Goal: Task Accomplishment & Management: Complete application form

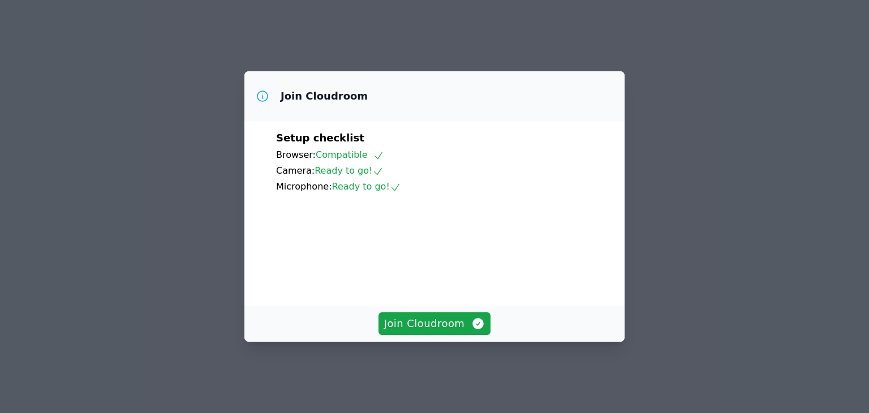
click at [424, 331] on span "Join Cloudroom" at bounding box center [434, 324] width 101 height 16
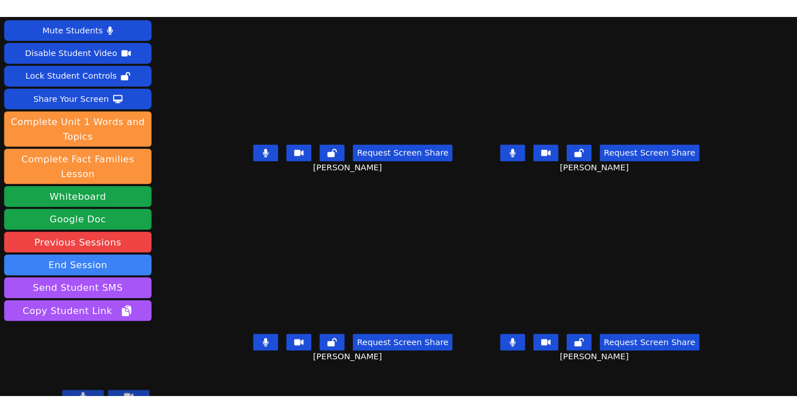
scroll to position [8, 0]
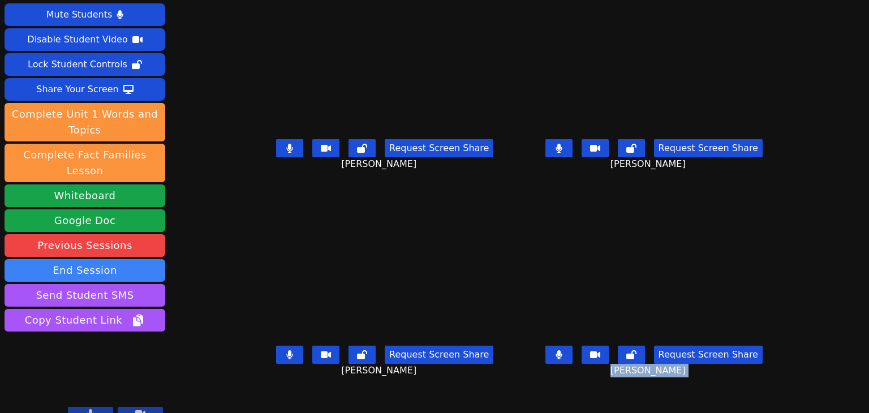
drag, startPoint x: 691, startPoint y: 369, endPoint x: 803, endPoint y: 410, distance: 119.7
click at [803, 410] on div "Session ends in 00:44:05 Mute Students Disable Student Video Lock Student Contr…" at bounding box center [434, 206] width 869 height 413
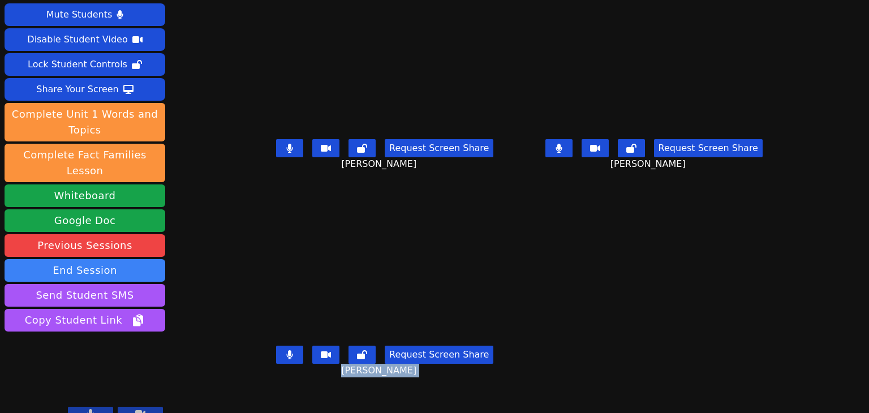
click at [282, 143] on button at bounding box center [289, 148] width 27 height 18
click at [286, 351] on icon at bounding box center [289, 354] width 7 height 9
click at [572, 142] on button at bounding box center [558, 148] width 27 height 18
click at [287, 350] on icon at bounding box center [290, 354] width 6 height 9
click at [284, 144] on icon at bounding box center [289, 148] width 11 height 9
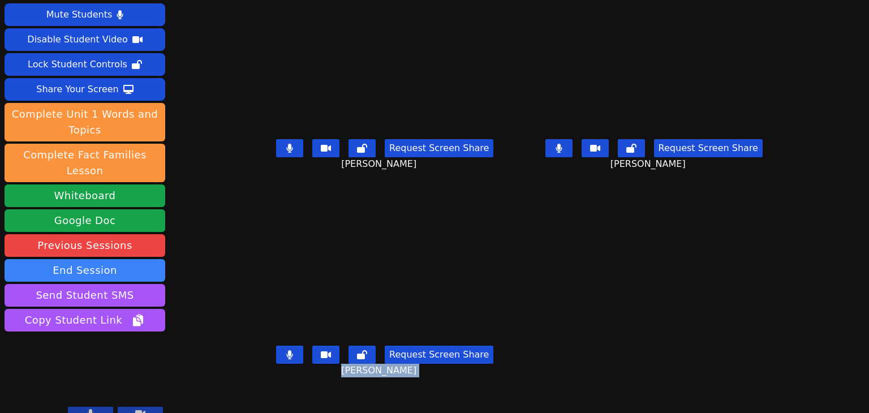
click at [572, 146] on button at bounding box center [558, 148] width 27 height 18
drag, startPoint x: 278, startPoint y: 349, endPoint x: 302, endPoint y: 346, distance: 23.9
click at [278, 349] on button at bounding box center [289, 355] width 27 height 18
click at [357, 350] on icon at bounding box center [362, 354] width 10 height 9
drag, startPoint x: 630, startPoint y: 132, endPoint x: 635, endPoint y: 136, distance: 6.4
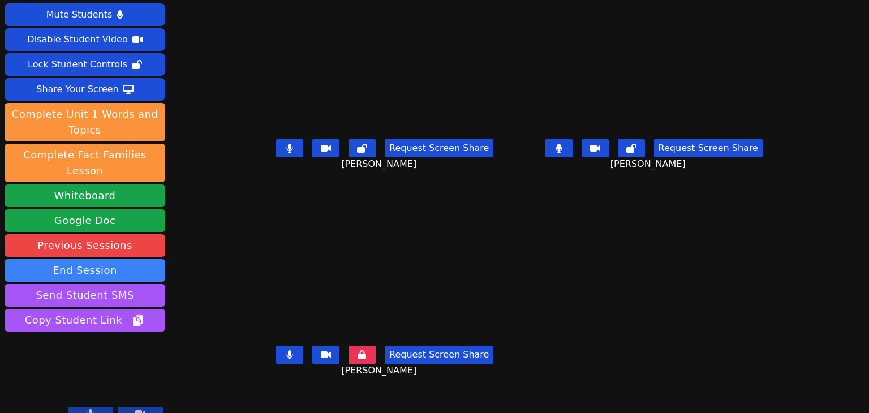
click at [635, 136] on div "Request Screen Share Mathew Prieto Jovel" at bounding box center [654, 157] width 260 height 45
drag, startPoint x: 647, startPoint y: 141, endPoint x: 625, endPoint y: 141, distance: 22.6
click at [636, 144] on icon at bounding box center [631, 148] width 10 height 9
click at [565, 141] on button at bounding box center [558, 148] width 27 height 18
click at [278, 144] on button at bounding box center [289, 148] width 27 height 18
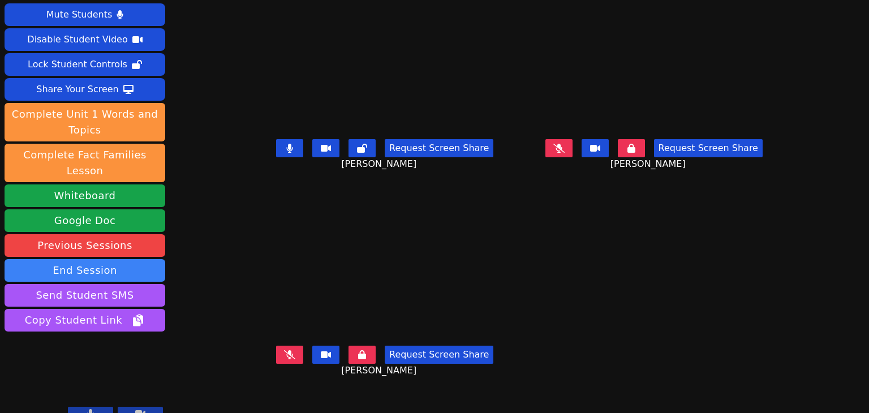
click at [357, 144] on icon at bounding box center [362, 148] width 10 height 9
click at [565, 139] on button at bounding box center [558, 148] width 27 height 18
click at [358, 144] on icon at bounding box center [362, 148] width 8 height 9
click at [280, 144] on button at bounding box center [289, 148] width 27 height 18
click at [566, 143] on button at bounding box center [558, 148] width 27 height 18
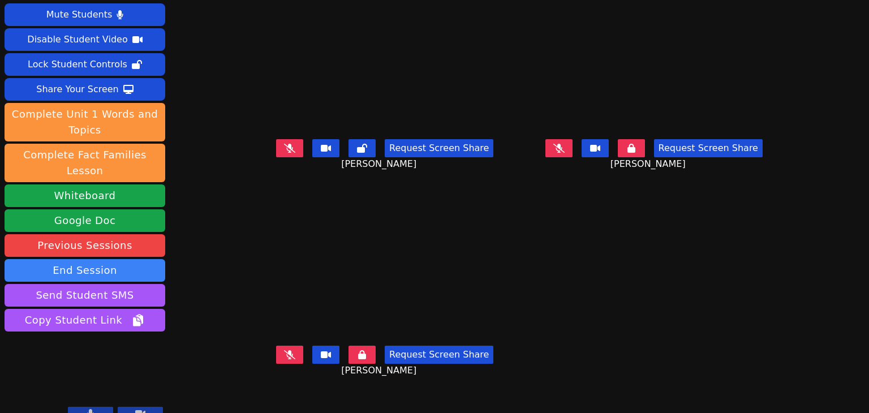
click at [284, 351] on icon at bounding box center [289, 354] width 11 height 9
click at [276, 346] on button at bounding box center [289, 355] width 27 height 18
drag, startPoint x: 341, startPoint y: 348, endPoint x: 365, endPoint y: 330, distance: 30.2
click at [358, 350] on icon at bounding box center [362, 354] width 8 height 9
click at [638, 139] on button at bounding box center [631, 148] width 27 height 18
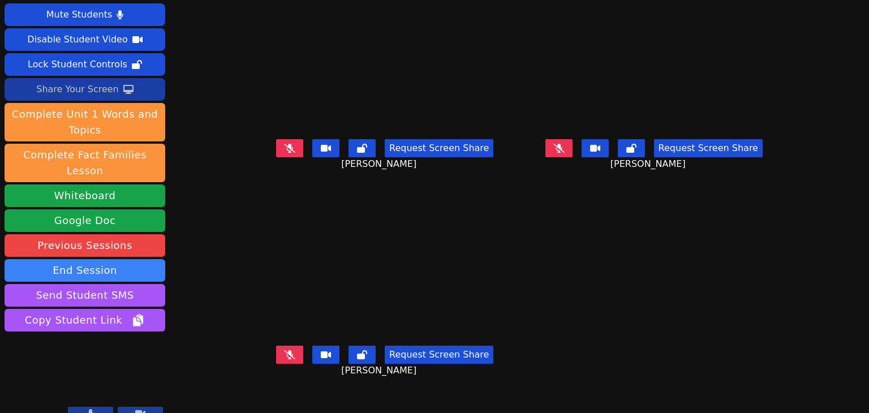
click at [97, 88] on div "Share Your Screen" at bounding box center [77, 89] width 83 height 18
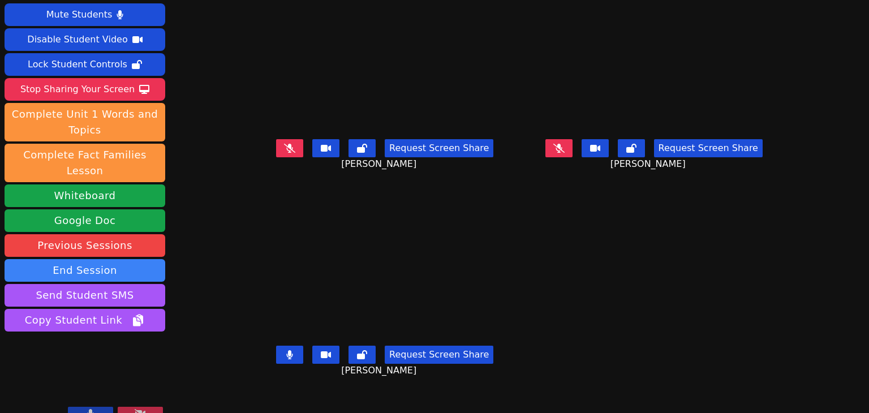
click at [276, 346] on button at bounding box center [289, 355] width 27 height 18
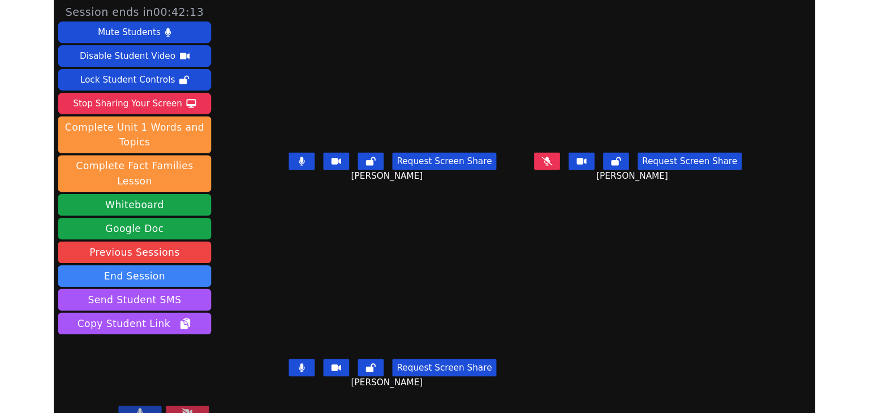
scroll to position [0, 0]
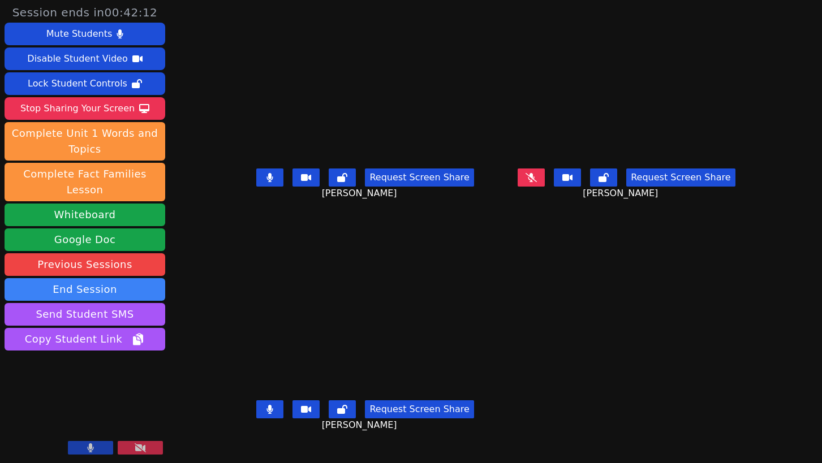
click at [256, 186] on button at bounding box center [269, 178] width 27 height 18
drag, startPoint x: 236, startPoint y: 421, endPoint x: 233, endPoint y: 415, distance: 7.4
click at [256, 412] on button at bounding box center [269, 410] width 27 height 18
click at [548, 191] on div "Request Screen Share Mathew Prieto Jovel" at bounding box center [626, 186] width 252 height 45
click at [537, 182] on icon at bounding box center [531, 177] width 11 height 9
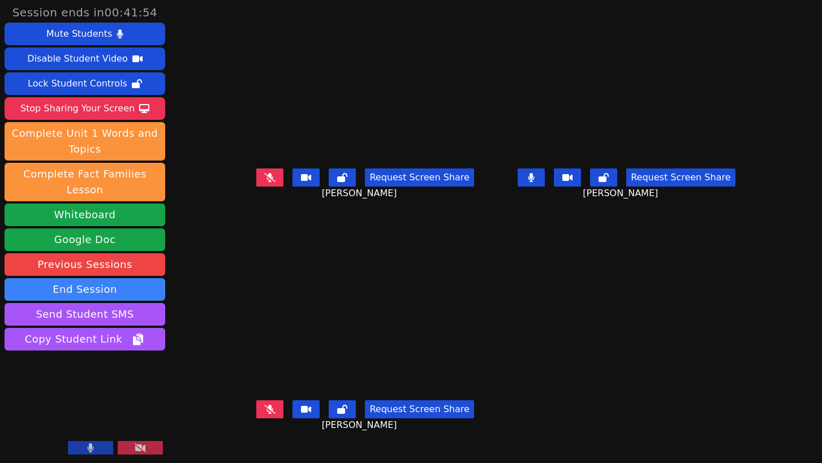
click at [535, 182] on icon at bounding box center [531, 177] width 7 height 9
click at [545, 185] on button at bounding box center [531, 178] width 27 height 18
click at [537, 182] on icon at bounding box center [531, 177] width 11 height 9
click at [535, 182] on icon at bounding box center [531, 177] width 7 height 9
click at [535, 182] on icon at bounding box center [531, 177] width 6 height 9
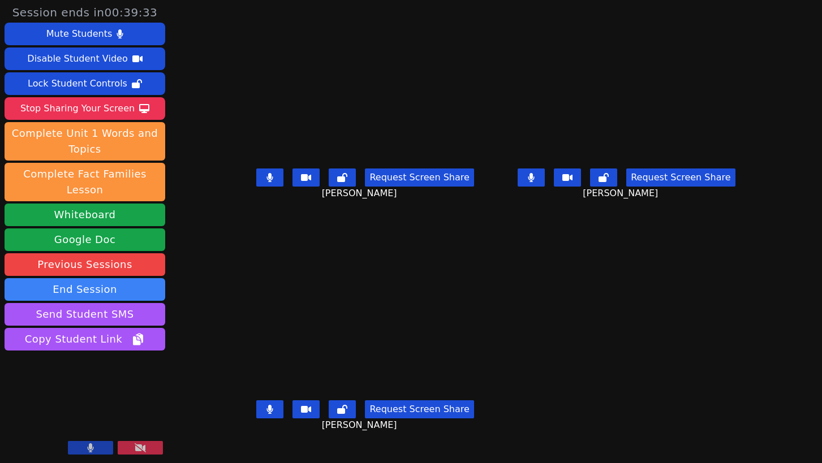
click at [256, 186] on button at bounding box center [269, 178] width 27 height 18
click at [256, 412] on button at bounding box center [269, 410] width 27 height 18
click at [239, 200] on div "Request Screen Share Tara Phan" at bounding box center [365, 186] width 252 height 45
click at [239, 194] on div "Request Screen Share Tara Phan" at bounding box center [365, 186] width 252 height 45
click at [256, 187] on button at bounding box center [269, 178] width 27 height 18
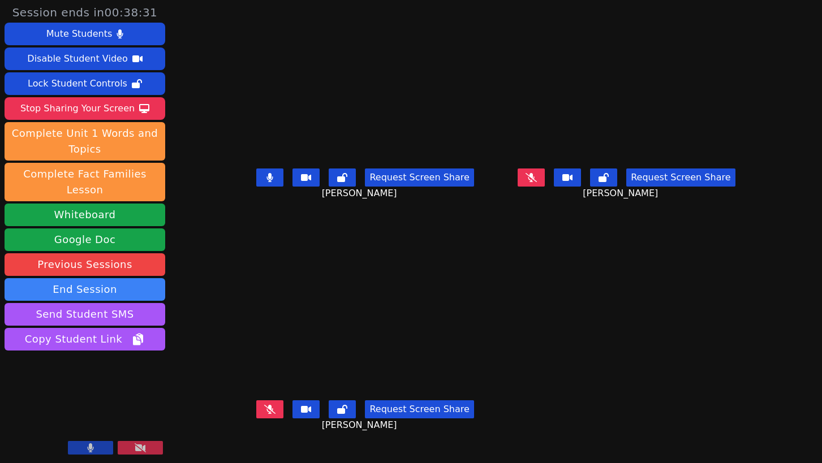
click at [537, 182] on icon at bounding box center [531, 177] width 11 height 9
drag, startPoint x: 563, startPoint y: 189, endPoint x: 450, endPoint y: 190, distance: 113.7
click at [535, 182] on icon at bounding box center [531, 177] width 6 height 9
click at [267, 182] on icon at bounding box center [270, 177] width 6 height 9
drag, startPoint x: 561, startPoint y: 201, endPoint x: 560, endPoint y: 193, distance: 7.9
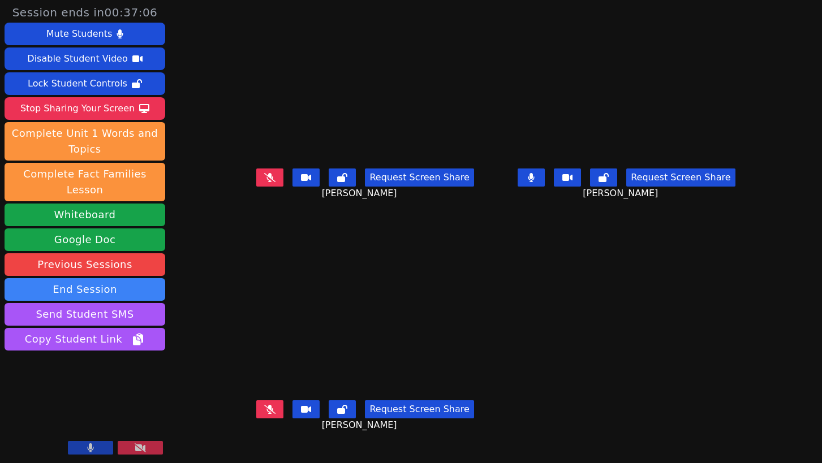
click at [560, 193] on div "Request Screen Share Mathew Prieto Jovel" at bounding box center [626, 186] width 252 height 45
click at [545, 187] on button at bounding box center [531, 178] width 27 height 18
click at [73, 109] on div "Stop Sharing Your Screen" at bounding box center [77, 109] width 114 height 18
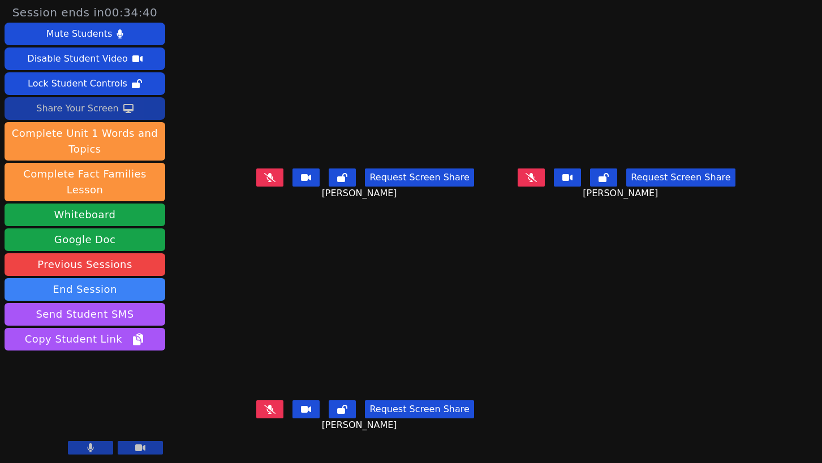
click at [537, 182] on icon at bounding box center [531, 177] width 11 height 9
click at [545, 187] on button at bounding box center [531, 178] width 27 height 18
click at [545, 183] on button at bounding box center [531, 178] width 27 height 18
click at [256, 187] on button at bounding box center [269, 178] width 27 height 18
click at [264, 412] on icon at bounding box center [269, 409] width 11 height 9
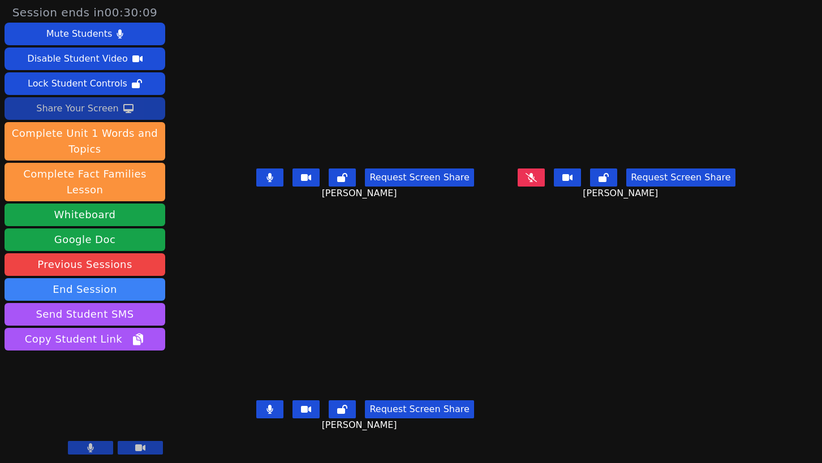
click at [267, 182] on icon at bounding box center [270, 177] width 6 height 9
click at [266, 412] on icon at bounding box center [269, 409] width 7 height 9
click at [267, 412] on icon at bounding box center [270, 409] width 6 height 9
click at [92, 412] on icon at bounding box center [91, 448] width 6 height 9
click at [91, 412] on icon at bounding box center [90, 448] width 11 height 9
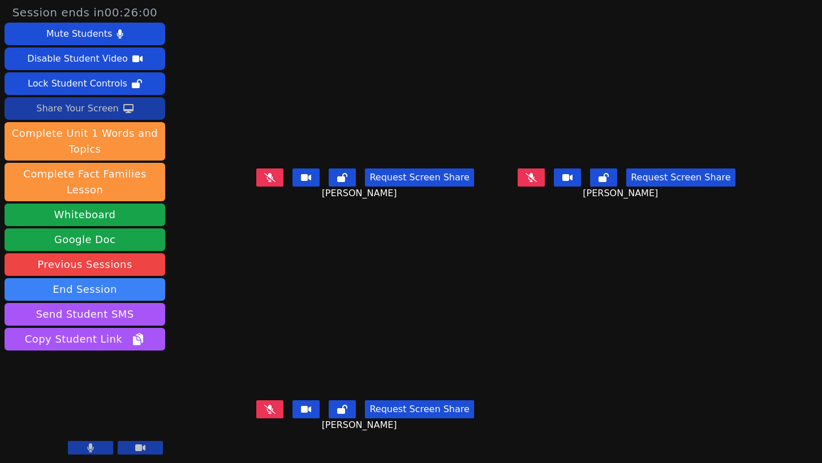
click at [94, 412] on button at bounding box center [90, 448] width 45 height 14
drag, startPoint x: 98, startPoint y: 445, endPoint x: 106, endPoint y: 440, distance: 9.4
click at [98, 412] on button at bounding box center [90, 448] width 45 height 14
click at [256, 187] on button at bounding box center [269, 178] width 27 height 18
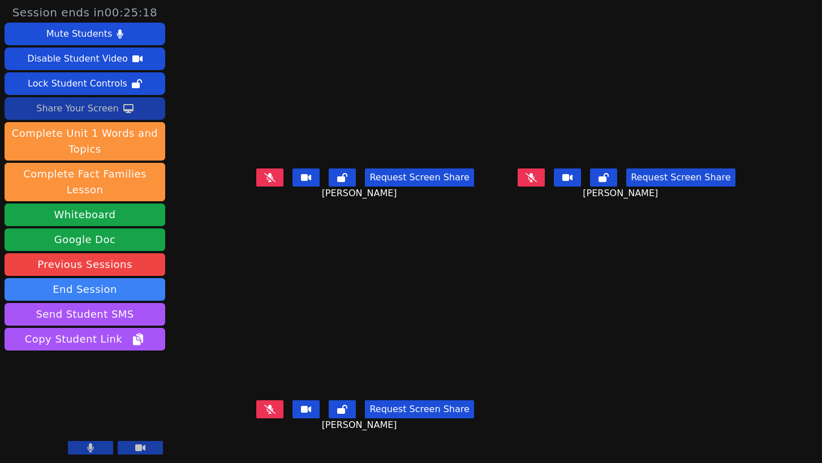
click at [264, 412] on icon at bounding box center [269, 409] width 11 height 9
click at [102, 412] on button at bounding box center [90, 448] width 45 height 14
click at [101, 412] on button at bounding box center [90, 448] width 45 height 14
click at [545, 187] on button at bounding box center [531, 178] width 27 height 18
click at [92, 412] on icon at bounding box center [91, 448] width 6 height 9
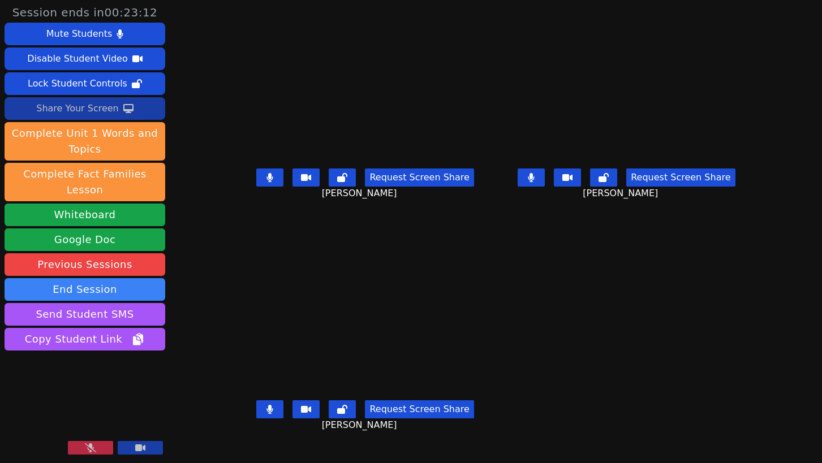
click at [93, 412] on icon at bounding box center [90, 448] width 11 height 9
click at [94, 412] on button at bounding box center [90, 448] width 45 height 14
click at [94, 412] on icon at bounding box center [90, 448] width 11 height 9
click at [92, 412] on icon at bounding box center [91, 448] width 6 height 9
click at [89, 412] on icon at bounding box center [90, 448] width 11 height 9
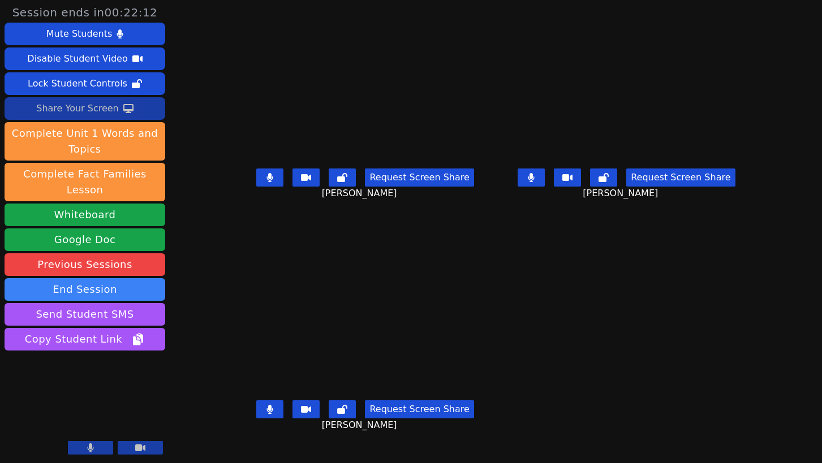
click at [87, 412] on icon at bounding box center [90, 448] width 7 height 9
click at [88, 412] on icon at bounding box center [90, 448] width 11 height 9
click at [266, 182] on icon at bounding box center [269, 177] width 7 height 9
click at [266, 412] on icon at bounding box center [269, 409] width 7 height 9
click at [545, 187] on button at bounding box center [531, 178] width 27 height 18
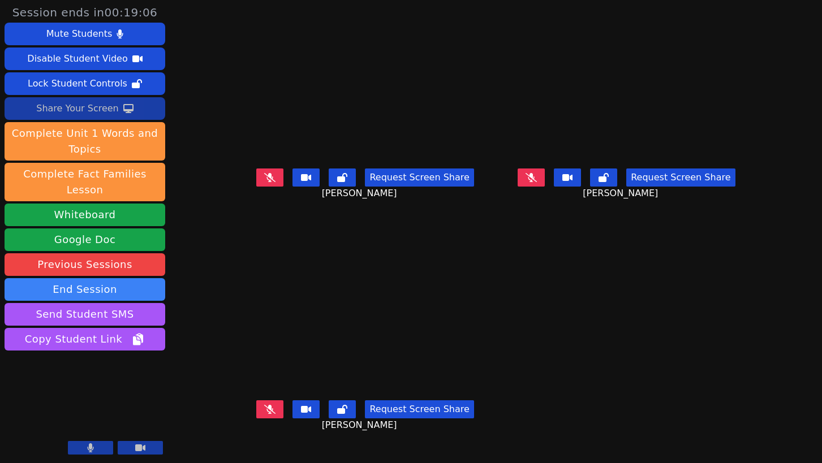
click at [545, 187] on button at bounding box center [531, 178] width 27 height 18
click at [264, 412] on icon at bounding box center [269, 409] width 11 height 9
click at [256, 412] on button at bounding box center [269, 410] width 27 height 18
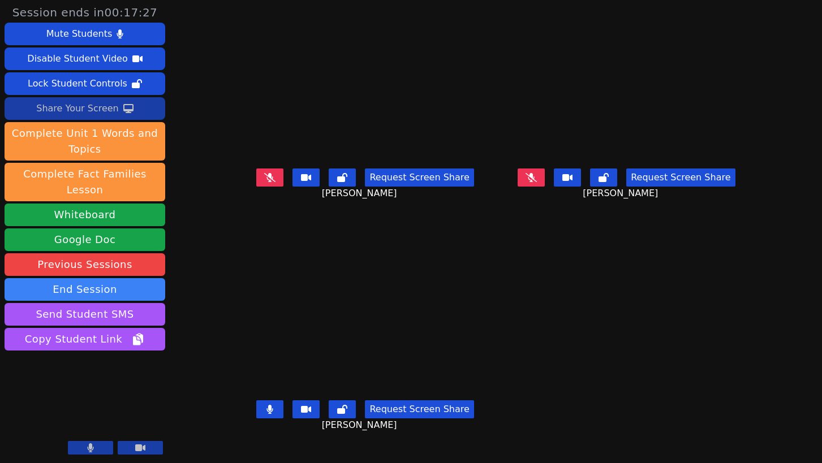
click at [537, 182] on icon at bounding box center [531, 177] width 11 height 9
click at [535, 182] on icon at bounding box center [531, 177] width 7 height 9
drag, startPoint x: 252, startPoint y: 422, endPoint x: 249, endPoint y: 414, distance: 8.4
click at [256, 412] on button at bounding box center [269, 410] width 27 height 18
click at [264, 182] on icon at bounding box center [269, 177] width 11 height 9
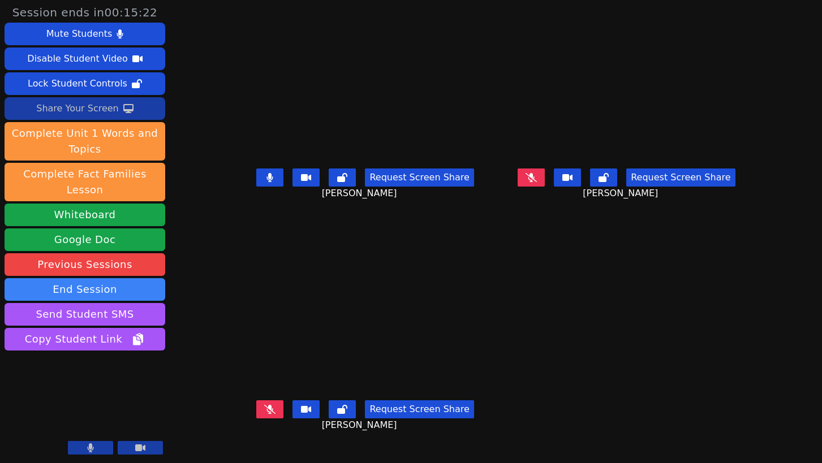
click at [256, 187] on button at bounding box center [269, 178] width 27 height 18
click at [545, 187] on button at bounding box center [531, 178] width 27 height 18
drag, startPoint x: 561, startPoint y: 194, endPoint x: 552, endPoint y: 200, distance: 11.5
click at [535, 182] on icon at bounding box center [531, 177] width 7 height 9
click at [256, 412] on button at bounding box center [269, 410] width 27 height 18
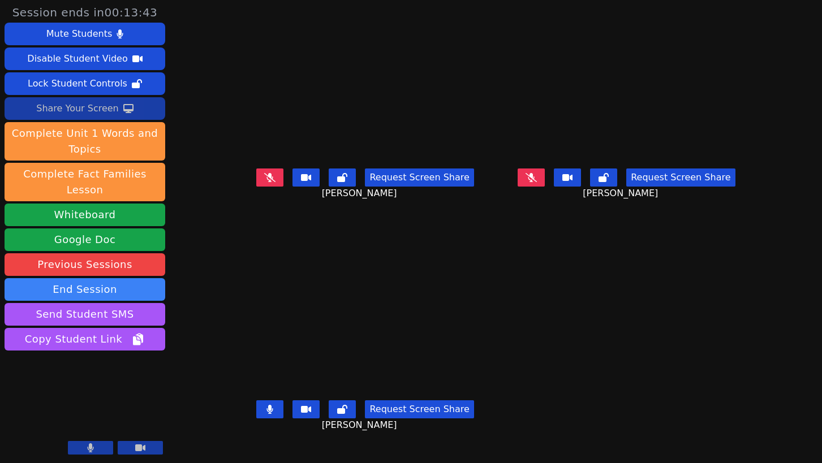
click at [256, 412] on button at bounding box center [269, 410] width 27 height 18
click at [535, 182] on icon at bounding box center [531, 177] width 7 height 9
click at [256, 187] on button at bounding box center [269, 178] width 27 height 18
click at [545, 187] on button at bounding box center [531, 178] width 27 height 18
click at [256, 187] on button at bounding box center [269, 178] width 27 height 18
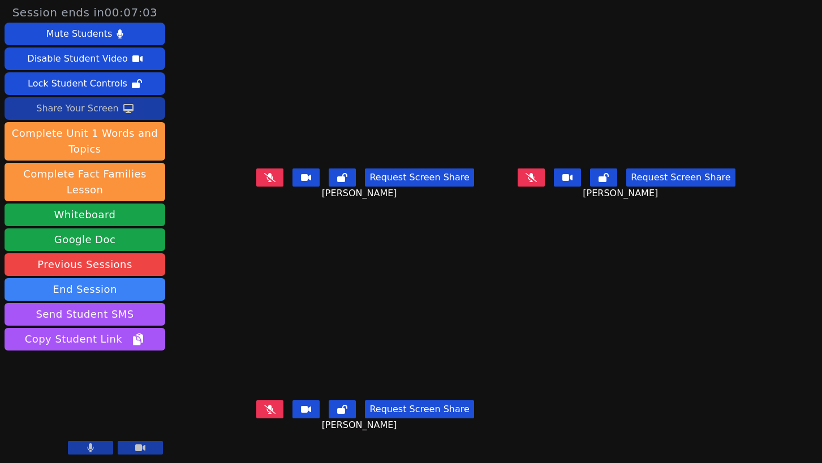
click at [264, 412] on icon at bounding box center [269, 409] width 11 height 9
click at [267, 412] on icon at bounding box center [270, 409] width 6 height 9
click at [545, 187] on button at bounding box center [531, 178] width 27 height 18
click at [537, 182] on icon at bounding box center [531, 177] width 11 height 9
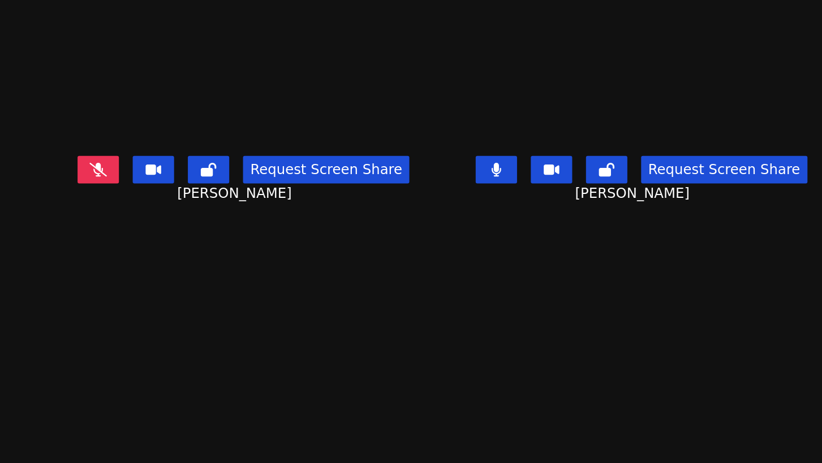
click at [535, 182] on icon at bounding box center [531, 177] width 7 height 9
click at [264, 182] on icon at bounding box center [269, 177] width 11 height 9
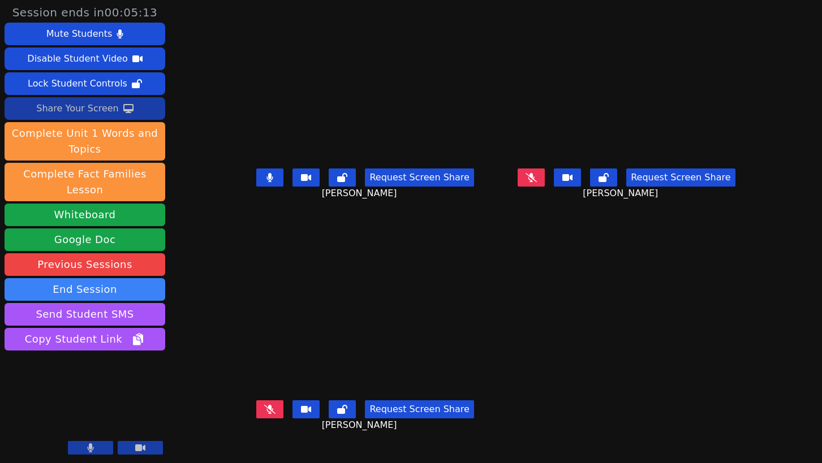
click at [256, 409] on button at bounding box center [269, 410] width 27 height 18
drag, startPoint x: 246, startPoint y: 195, endPoint x: 236, endPoint y: 194, distance: 9.1
click at [256, 187] on button at bounding box center [269, 178] width 27 height 18
click at [545, 187] on button at bounding box center [531, 178] width 27 height 18
drag, startPoint x: 249, startPoint y: 418, endPoint x: 247, endPoint y: 411, distance: 7.7
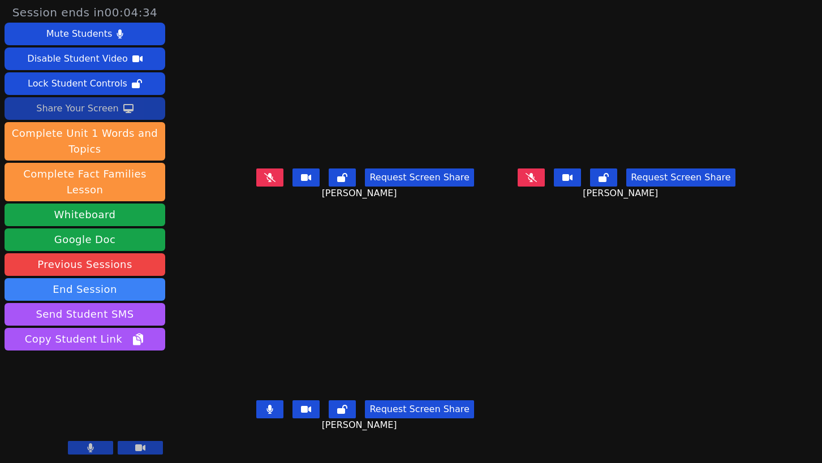
click at [256, 412] on button at bounding box center [269, 410] width 27 height 18
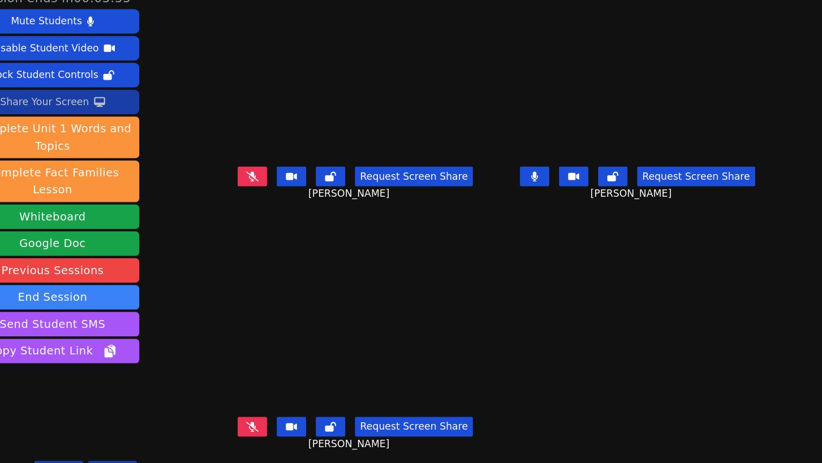
click at [535, 182] on icon at bounding box center [531, 177] width 7 height 9
click at [256, 410] on button at bounding box center [269, 410] width 27 height 18
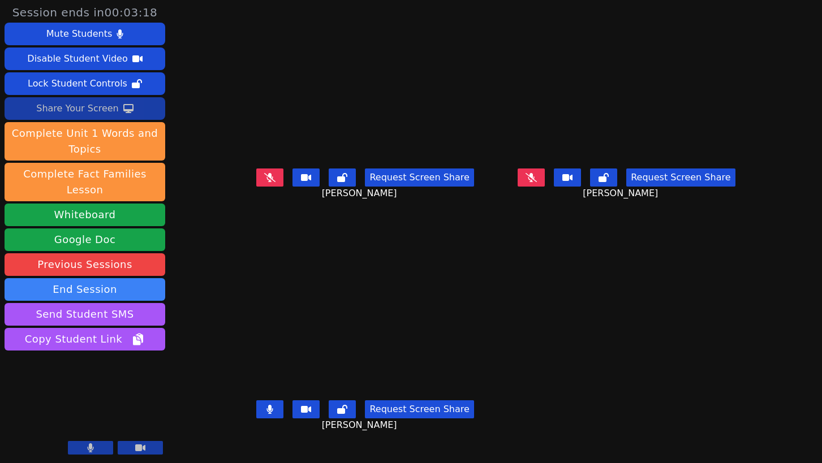
click at [256, 410] on button at bounding box center [269, 410] width 27 height 18
click at [535, 182] on icon at bounding box center [531, 177] width 6 height 9
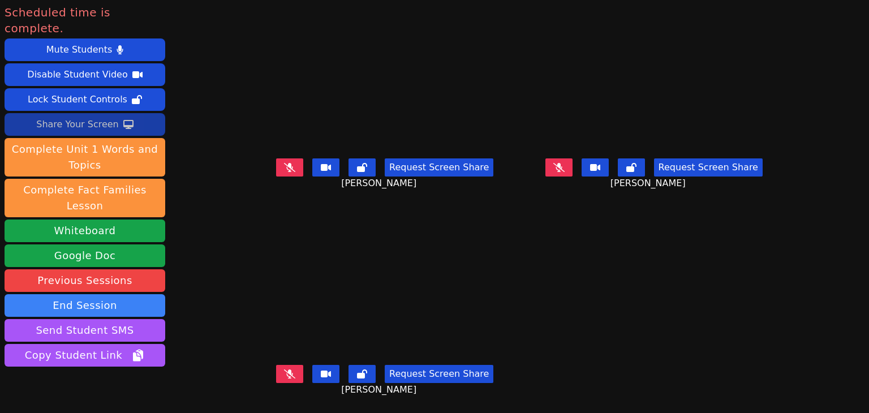
click at [284, 169] on button at bounding box center [289, 167] width 27 height 18
click at [572, 173] on button at bounding box center [558, 167] width 27 height 18
click at [284, 374] on icon at bounding box center [289, 373] width 11 height 9
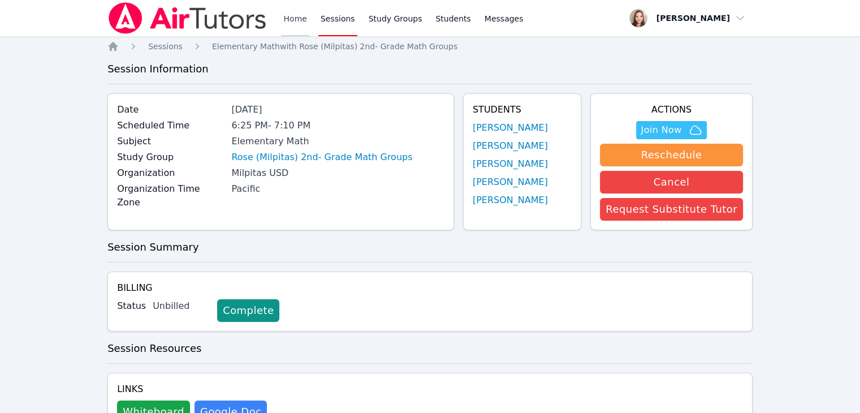
click at [304, 21] on link "Home" at bounding box center [295, 18] width 28 height 36
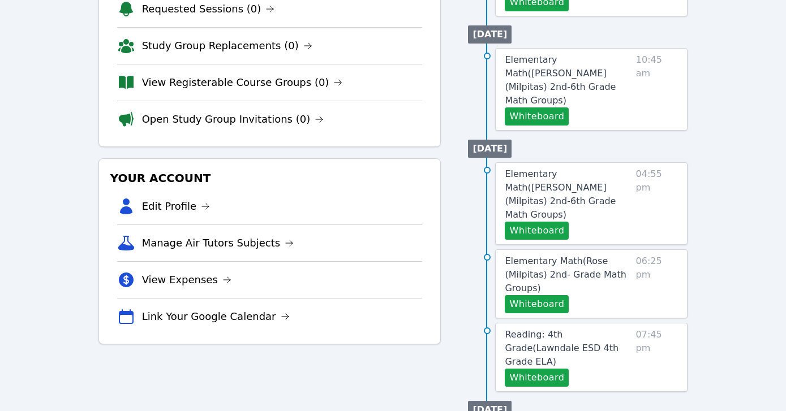
scroll to position [57, 0]
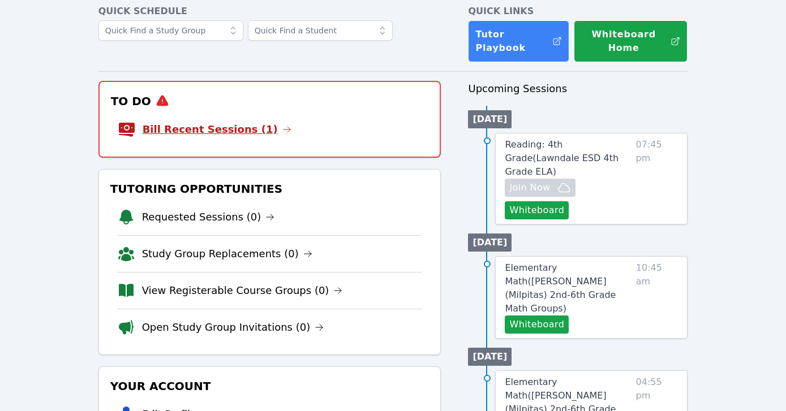
click at [153, 126] on link "Bill Recent Sessions (1)" at bounding box center [217, 130] width 149 height 16
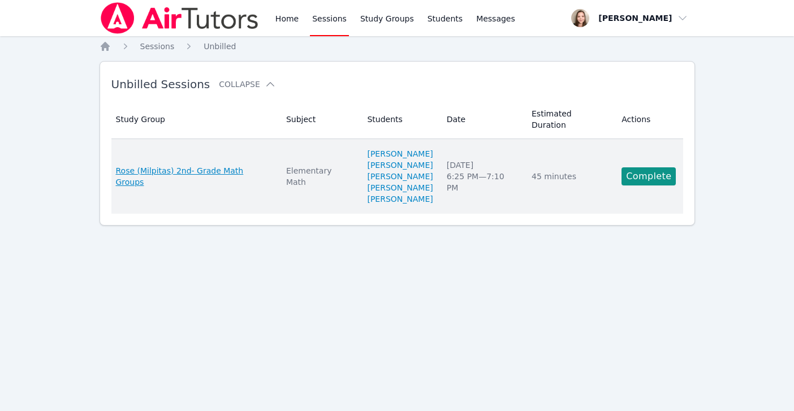
click at [202, 166] on span "Rose (Milpitas) 2nd- Grade Math Groups" at bounding box center [194, 176] width 157 height 23
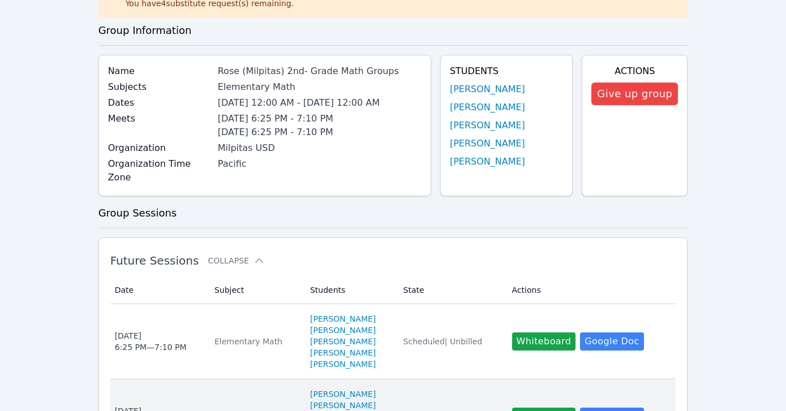
scroll to position [283, 0]
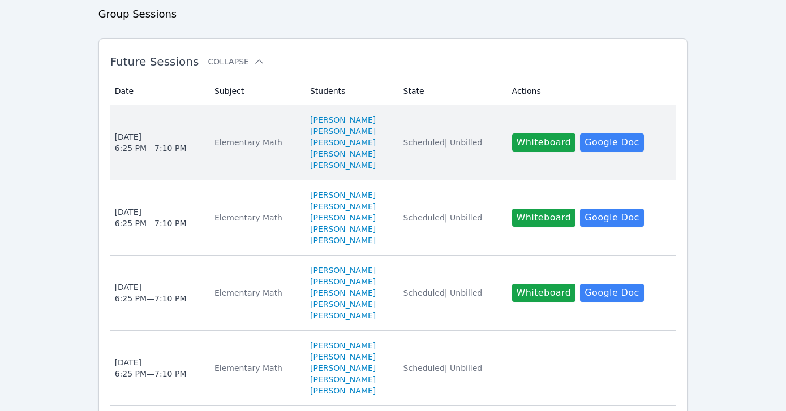
click at [145, 137] on div "Thu Oct 9 6:25 PM — 7:10 PM" at bounding box center [151, 142] width 72 height 23
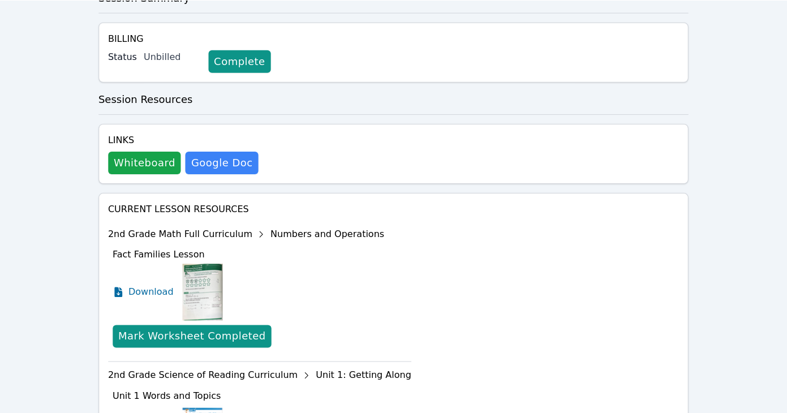
scroll to position [283, 0]
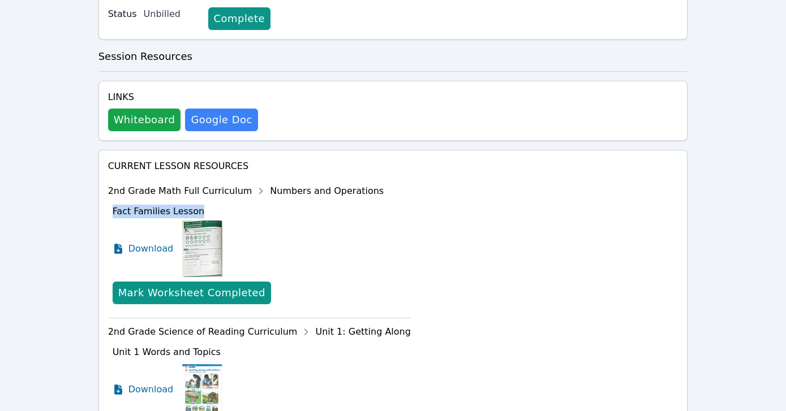
drag, startPoint x: 201, startPoint y: 206, endPoint x: 111, endPoint y: 214, distance: 90.3
click at [111, 214] on li "2nd Grade Math Full Curriculum Numbers and Operations Fact Families Lesson Down…" at bounding box center [259, 248] width 303 height 140
copy span "Fact Families Lesson"
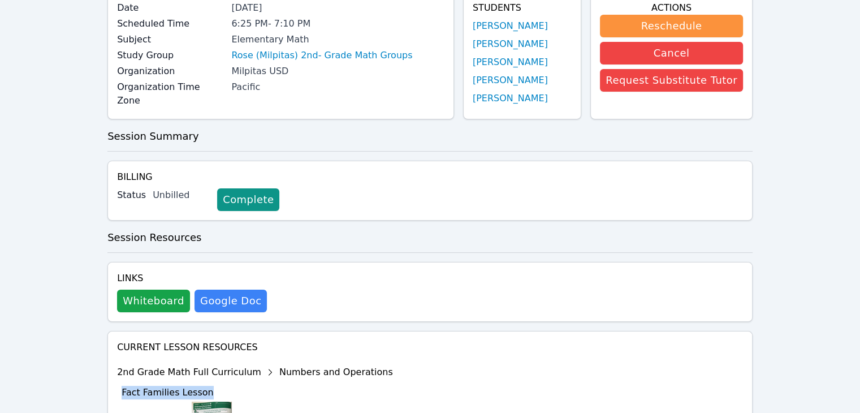
scroll to position [0, 0]
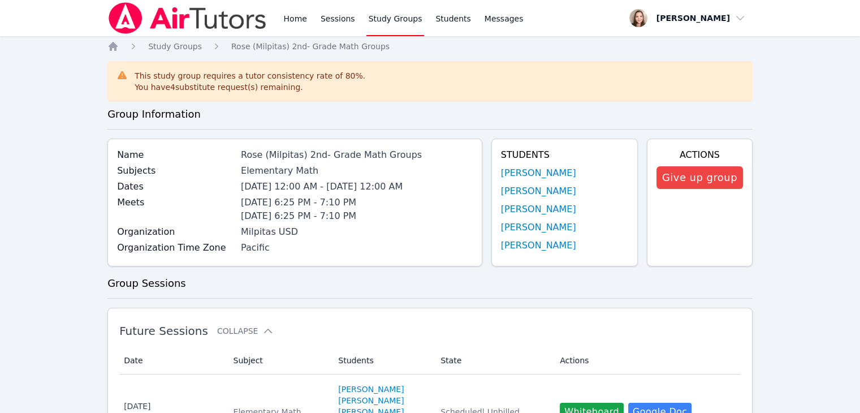
scroll to position [226, 0]
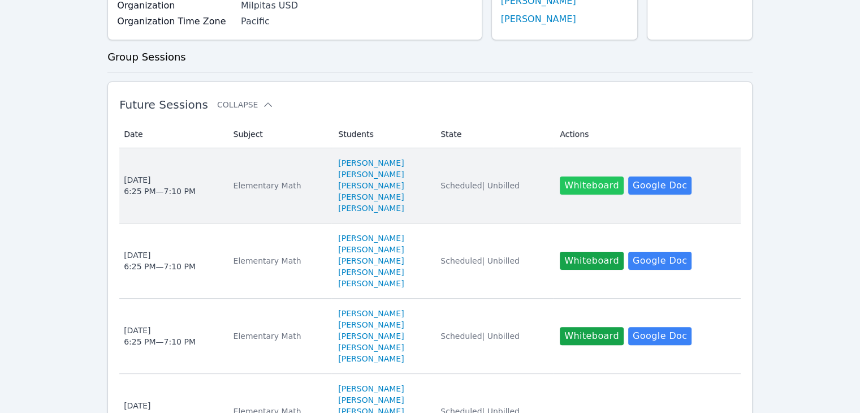
click at [585, 189] on button "Whiteboard" at bounding box center [592, 185] width 64 height 18
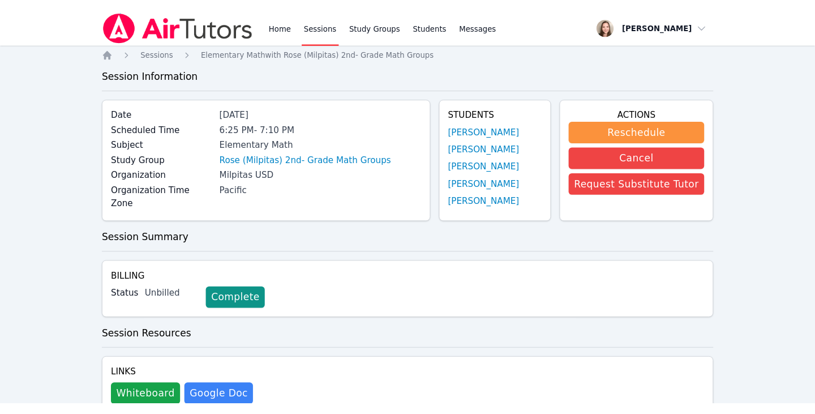
scroll to position [113, 0]
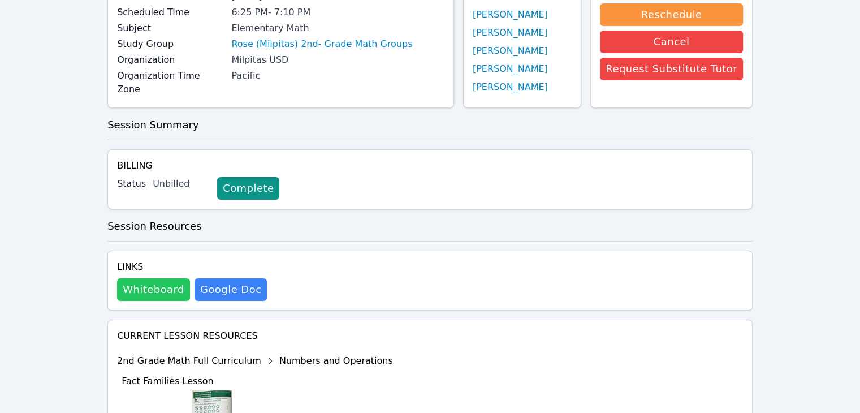
click at [171, 292] on button "Whiteboard" at bounding box center [153, 289] width 73 height 23
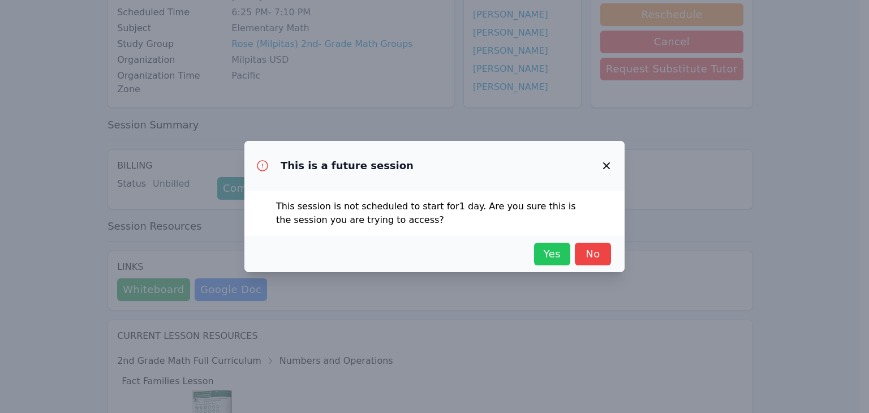
click at [559, 256] on span "Yes" at bounding box center [552, 254] width 25 height 16
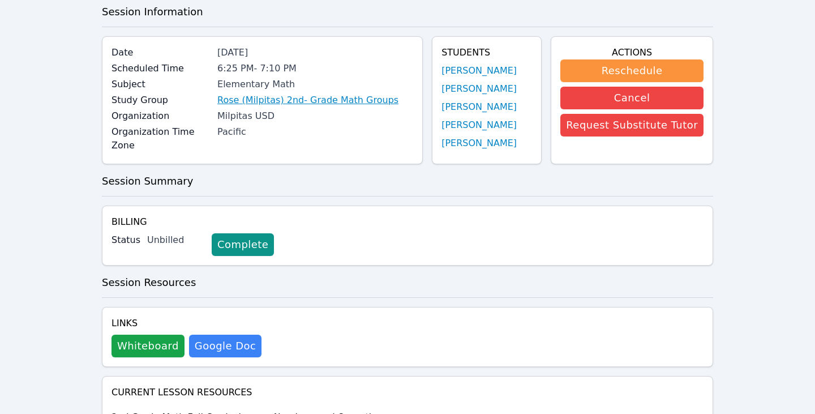
scroll to position [57, 0]
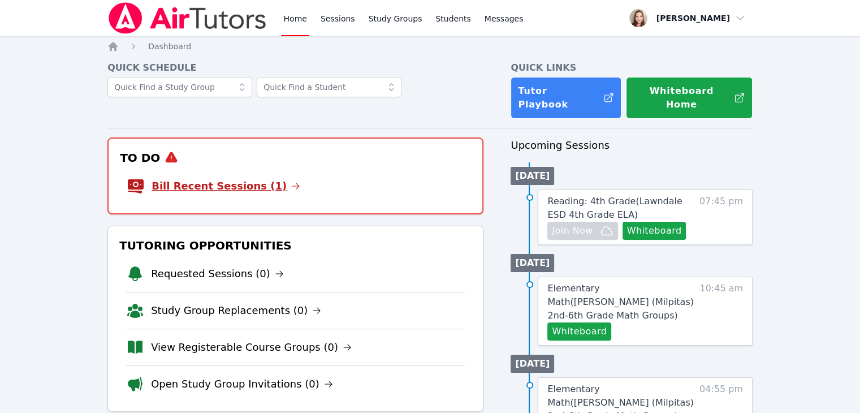
click at [230, 180] on link "Bill Recent Sessions (1)" at bounding box center [226, 186] width 149 height 16
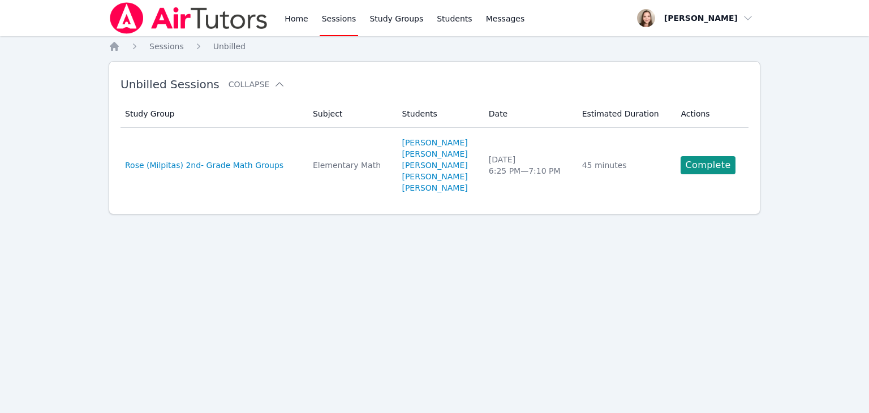
click at [703, 165] on link "Complete" at bounding box center [708, 165] width 54 height 18
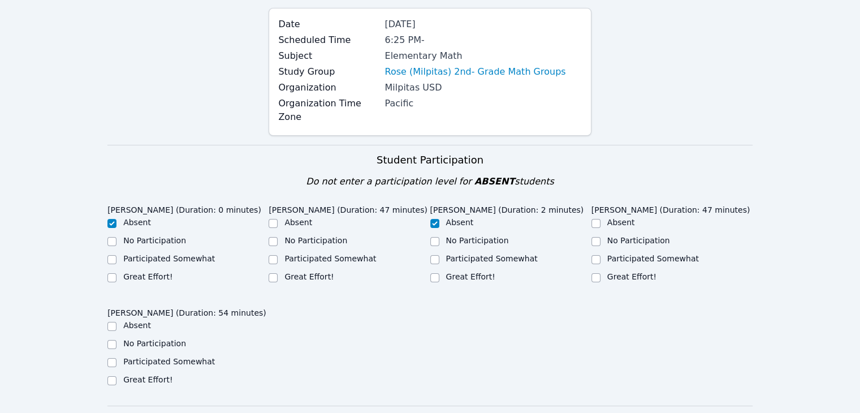
scroll to position [113, 0]
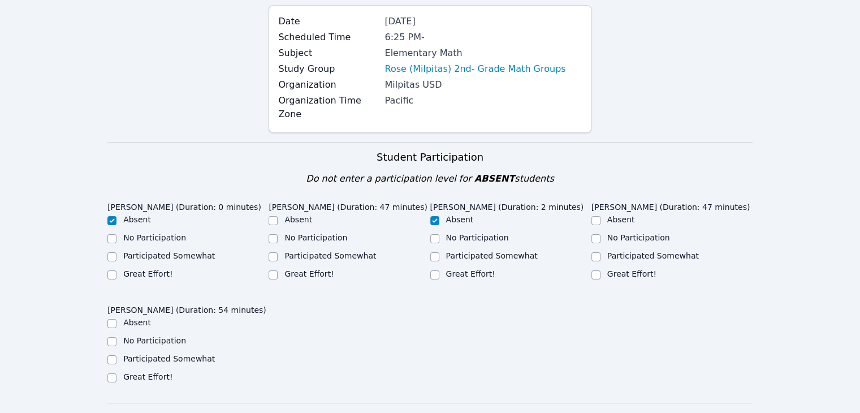
click at [292, 269] on label "Great Effort!" at bounding box center [309, 273] width 49 height 9
click at [278, 270] on input "Great Effort!" at bounding box center [273, 274] width 9 height 9
checkbox input "true"
click at [630, 269] on label "Great Effort!" at bounding box center [632, 273] width 49 height 9
click at [601, 270] on input "Great Effort!" at bounding box center [596, 274] width 9 height 9
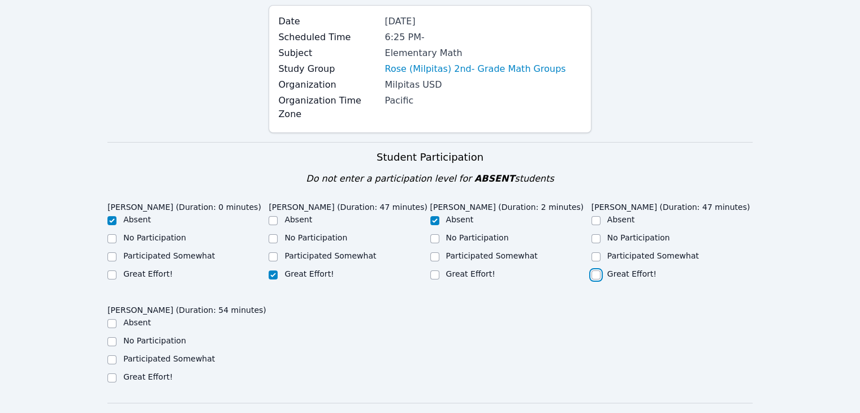
checkbox input "true"
click at [123, 371] on div "Great Effort!" at bounding box center [187, 378] width 161 height 14
click at [124, 372] on label "Great Effort!" at bounding box center [147, 376] width 49 height 9
click at [117, 373] on input "Great Effort!" at bounding box center [111, 377] width 9 height 9
checkbox input "true"
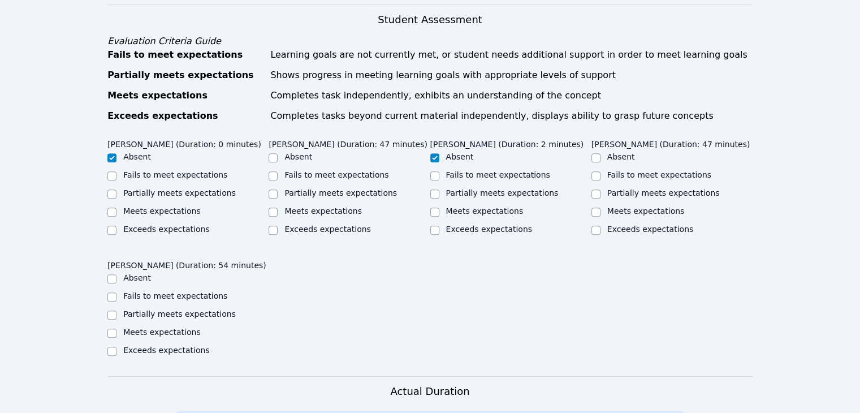
scroll to position [509, 0]
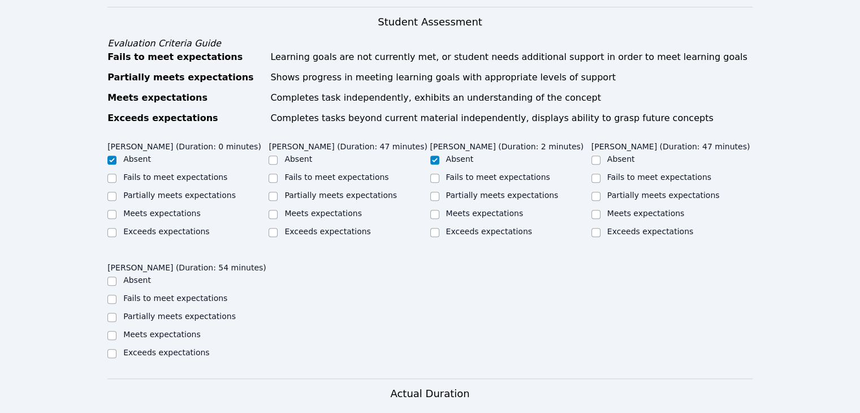
click at [293, 207] on ul "Absent Fails to meet expectations Partially meets expectations Meets expectatio…" at bounding box center [349, 196] width 161 height 86
click at [295, 208] on div "Meets expectations" at bounding box center [349, 215] width 161 height 14
click at [297, 209] on label "Meets expectations" at bounding box center [324, 213] width 78 height 9
click at [278, 210] on input "Meets expectations" at bounding box center [273, 214] width 9 height 9
checkbox input "true"
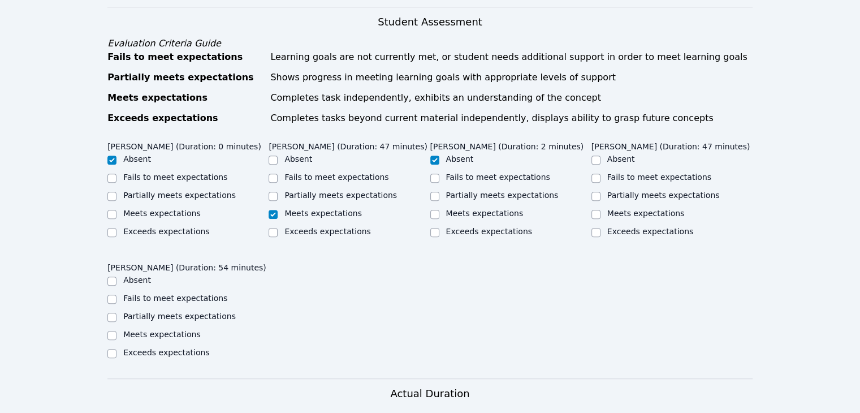
click at [628, 209] on label "Meets expectations" at bounding box center [647, 213] width 78 height 9
click at [601, 210] on input "Meets expectations" at bounding box center [596, 214] width 9 height 9
checkbox input "true"
click at [183, 330] on label "Meets expectations" at bounding box center [162, 334] width 78 height 9
click at [117, 331] on input "Meets expectations" at bounding box center [111, 335] width 9 height 9
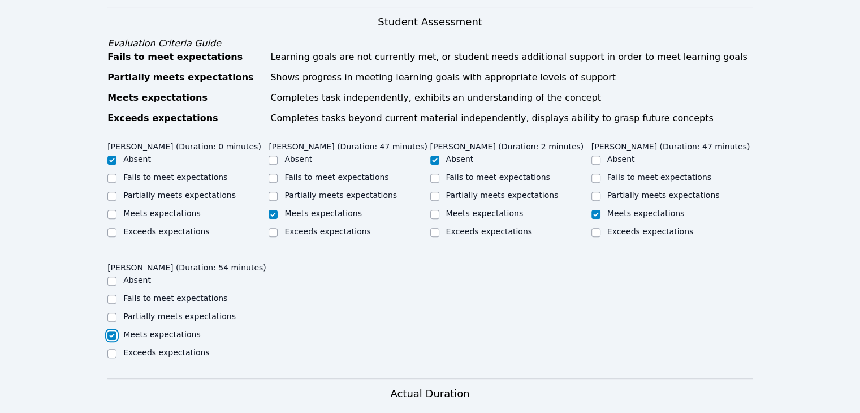
checkbox input "true"
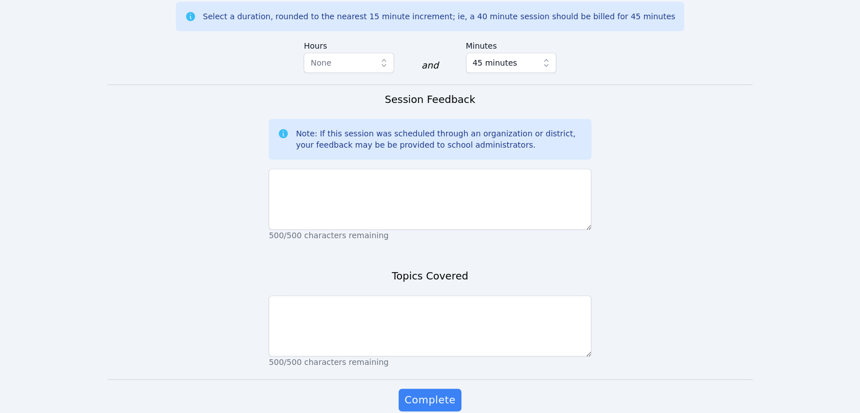
scroll to position [959, 0]
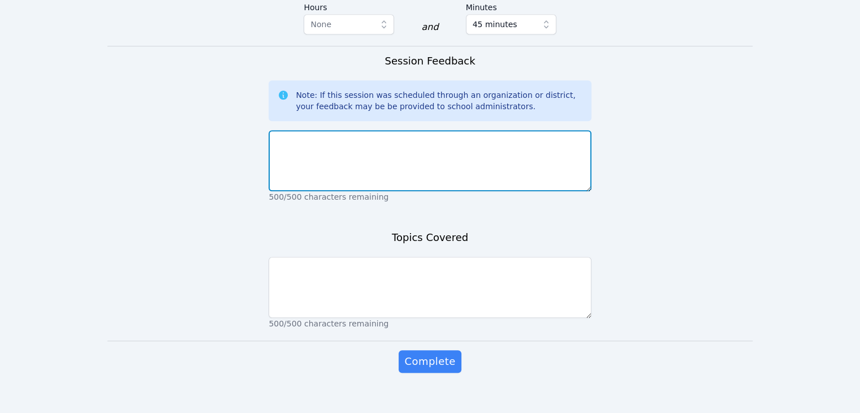
click at [385, 160] on textarea at bounding box center [430, 160] width 322 height 61
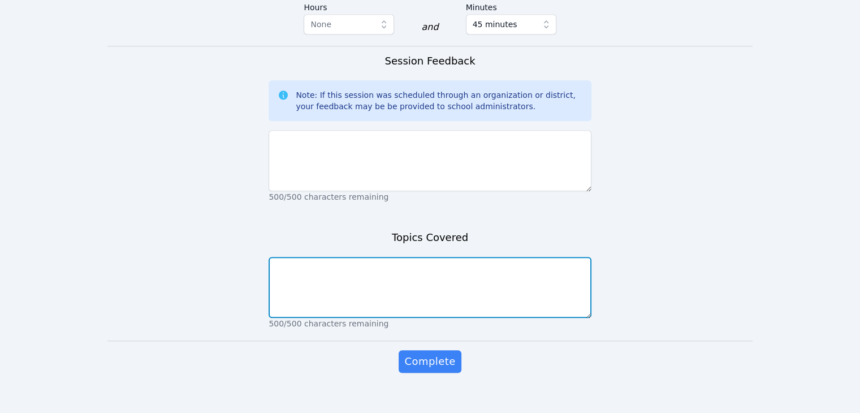
click at [385, 262] on textarea at bounding box center [430, 287] width 322 height 61
click at [453, 283] on textarea at bounding box center [430, 287] width 322 height 61
paste textarea "Fact Families Lesson"
type textarea "Fact Families Lesson"
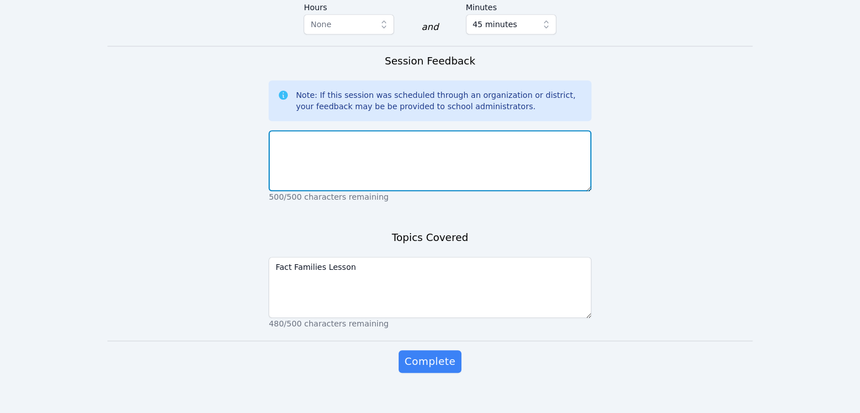
click at [432, 141] on textarea at bounding box center [430, 160] width 322 height 61
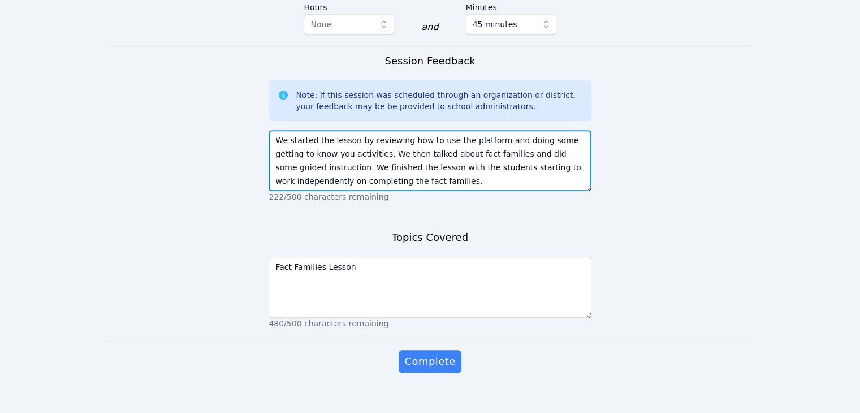
click at [388, 169] on textarea "We started the lesson by reviewing how to use the platform and doing some getti…" at bounding box center [430, 160] width 322 height 61
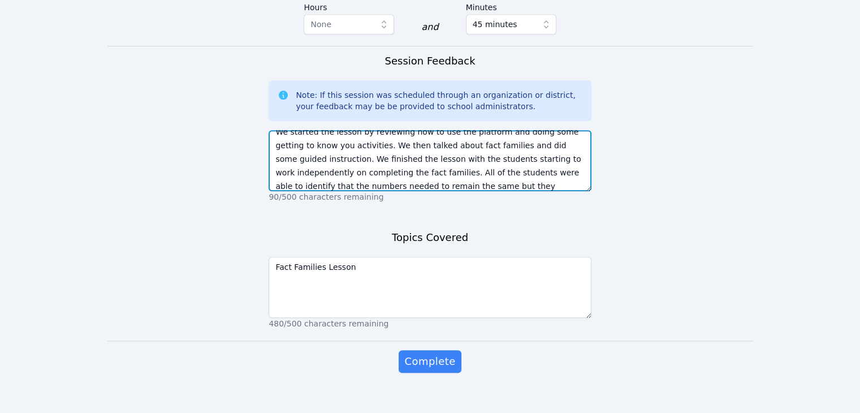
scroll to position [22, 0]
type textarea "We started the lesson by reviewing how to use the platform and doing some getti…"
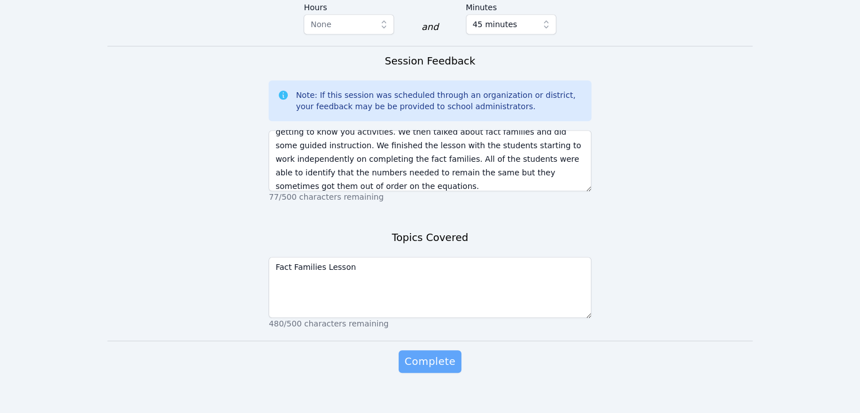
click at [452, 354] on span "Complete" at bounding box center [429, 362] width 51 height 16
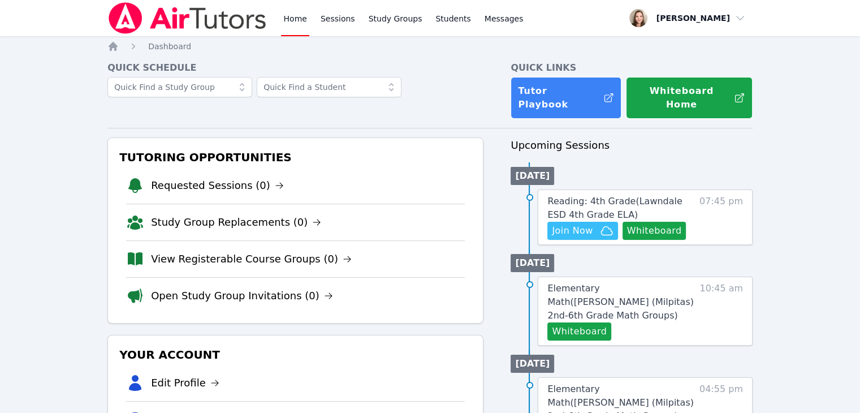
click at [303, 27] on link "Home" at bounding box center [295, 18] width 28 height 36
click at [329, 23] on link "Sessions" at bounding box center [337, 18] width 39 height 36
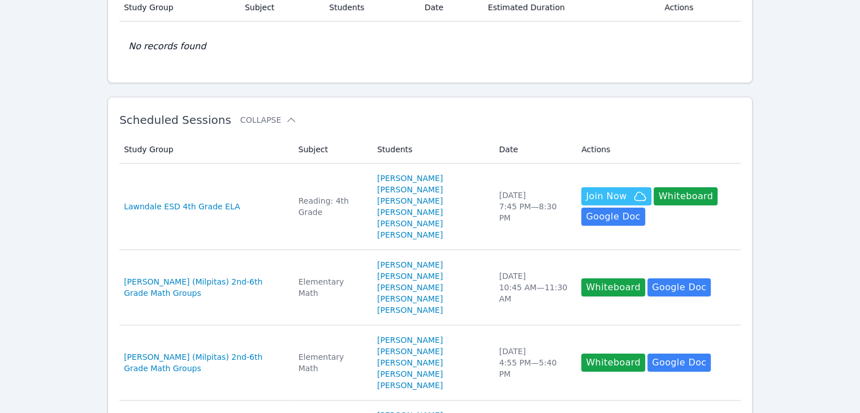
scroll to position [170, 0]
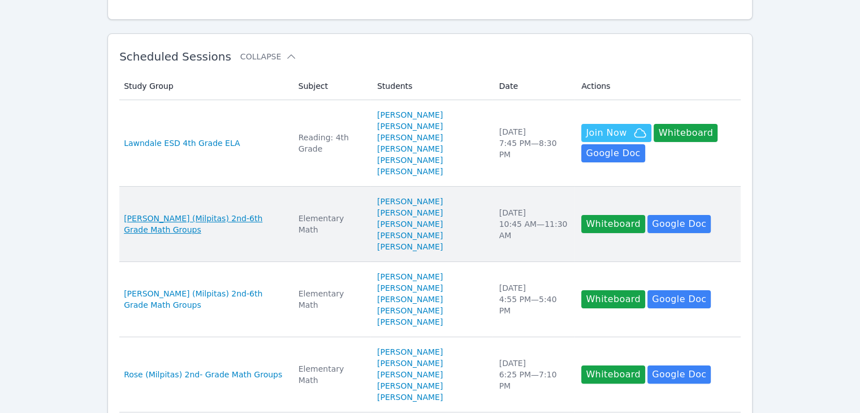
click at [214, 216] on span "Weller (Milpitas) 2nd-6th Grade Math Groups" at bounding box center [204, 224] width 161 height 23
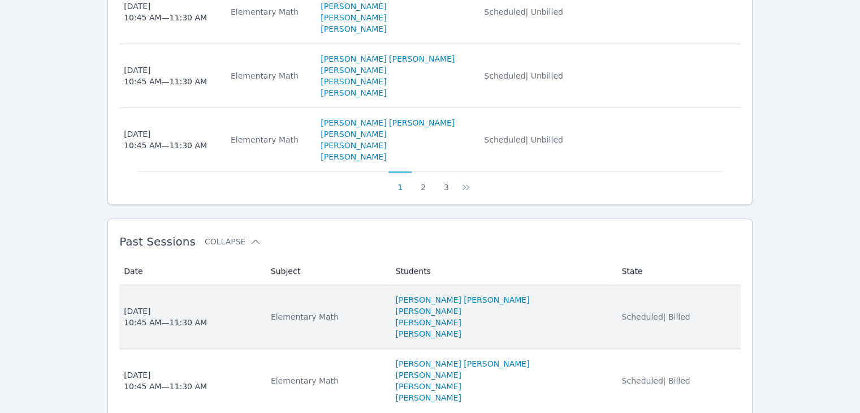
scroll to position [887, 0]
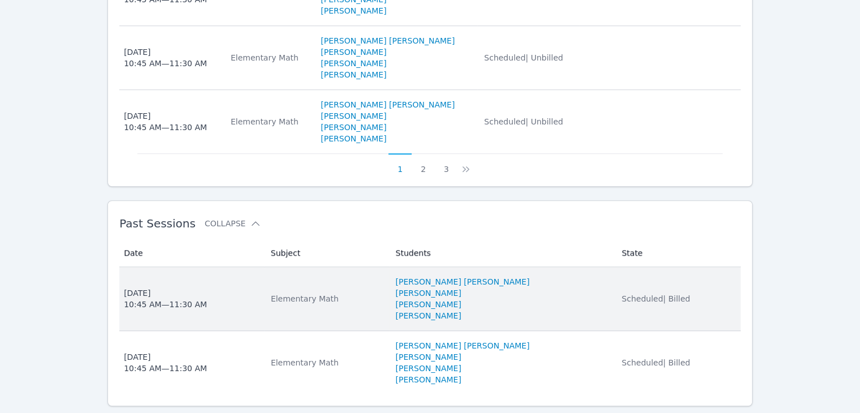
click at [295, 293] on div "Elementary Math" at bounding box center [326, 298] width 111 height 11
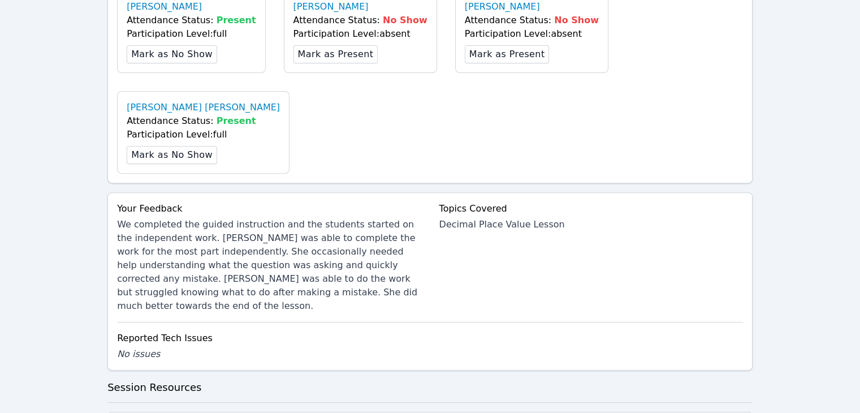
scroll to position [509, 0]
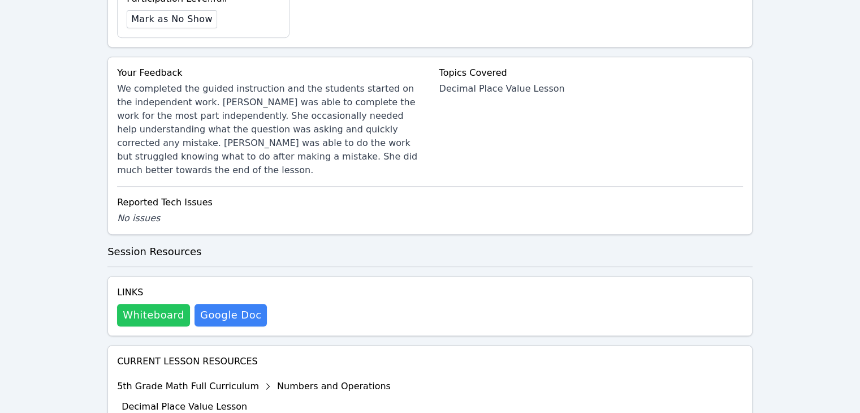
click at [158, 304] on button "Whiteboard" at bounding box center [153, 315] width 73 height 23
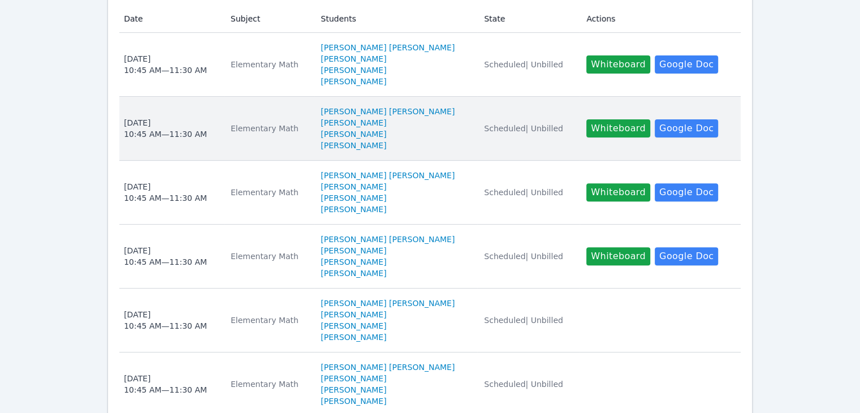
scroll to position [152, 0]
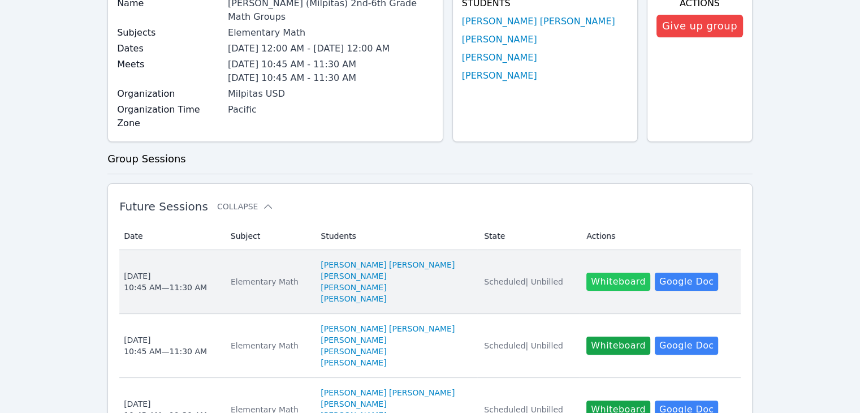
click at [604, 273] on button "Whiteboard" at bounding box center [619, 282] width 64 height 18
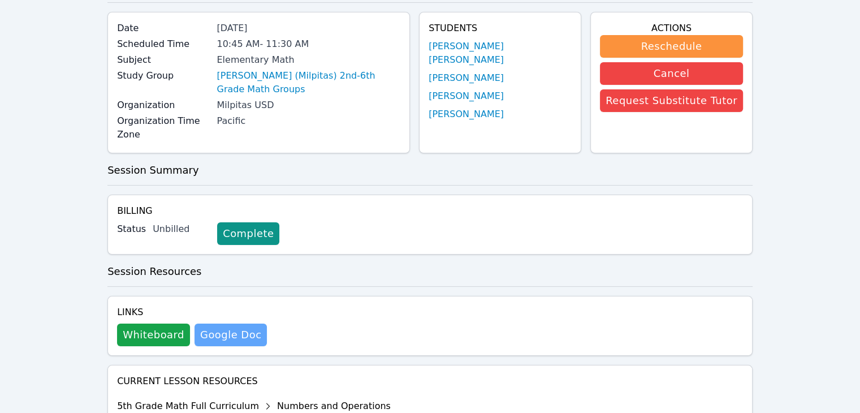
scroll to position [113, 0]
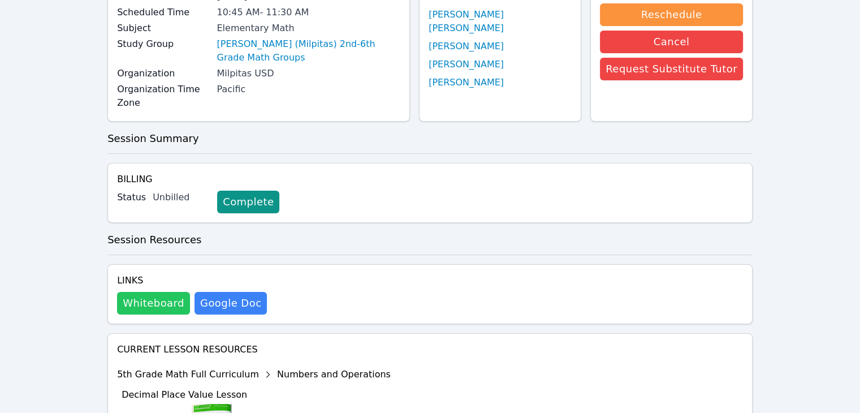
click at [177, 292] on button "Whiteboard" at bounding box center [153, 303] width 73 height 23
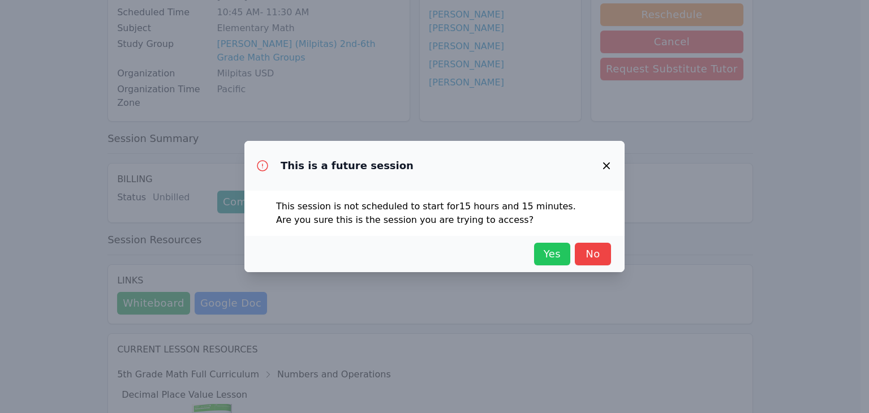
click at [553, 259] on span "Yes" at bounding box center [552, 254] width 25 height 16
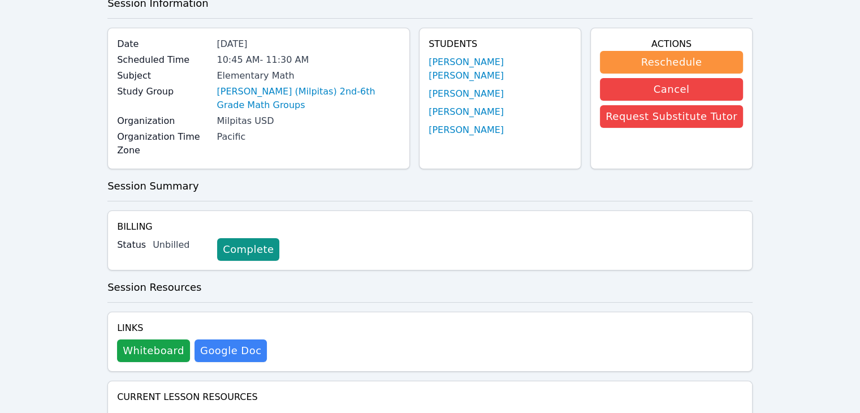
scroll to position [0, 0]
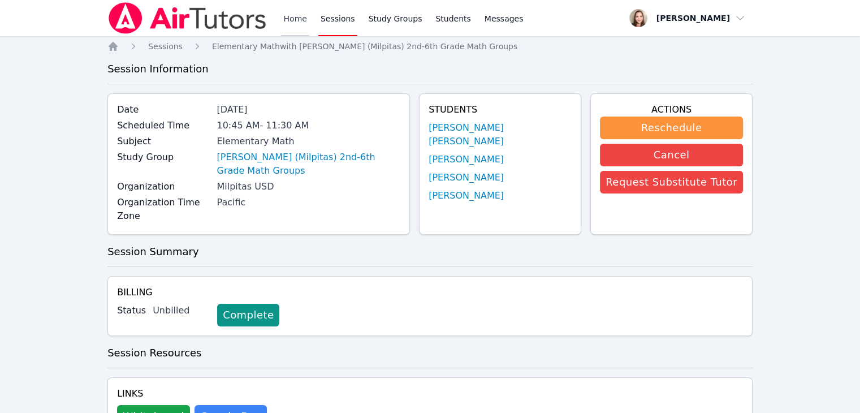
click at [298, 12] on link "Home" at bounding box center [295, 18] width 28 height 36
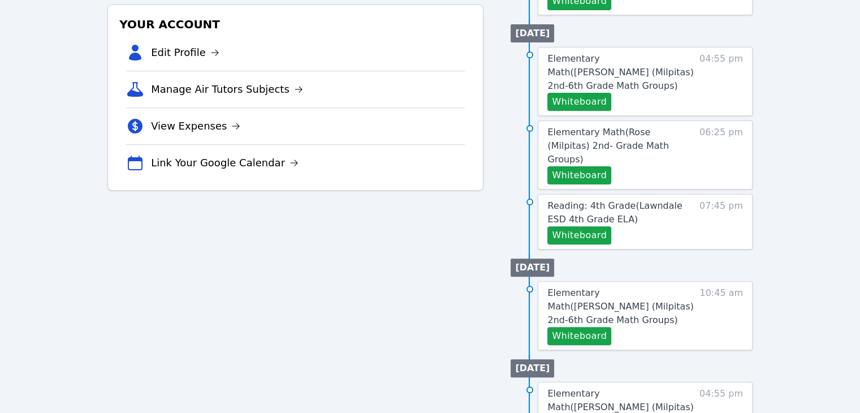
scroll to position [339, 0]
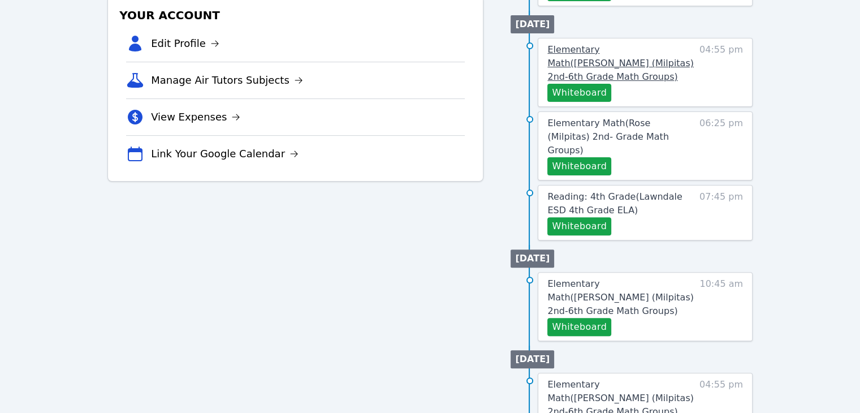
click at [597, 44] on span "Elementary Math ( Spangler (Milpitas) 2nd-6th Grade Math Groups )" at bounding box center [621, 63] width 146 height 38
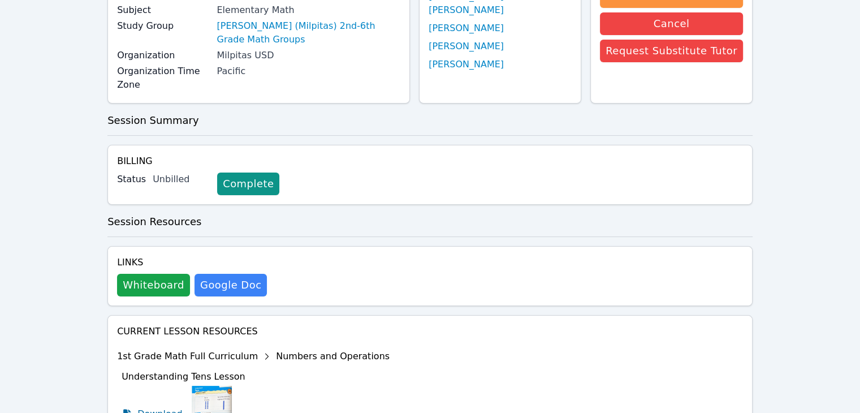
scroll to position [226, 0]
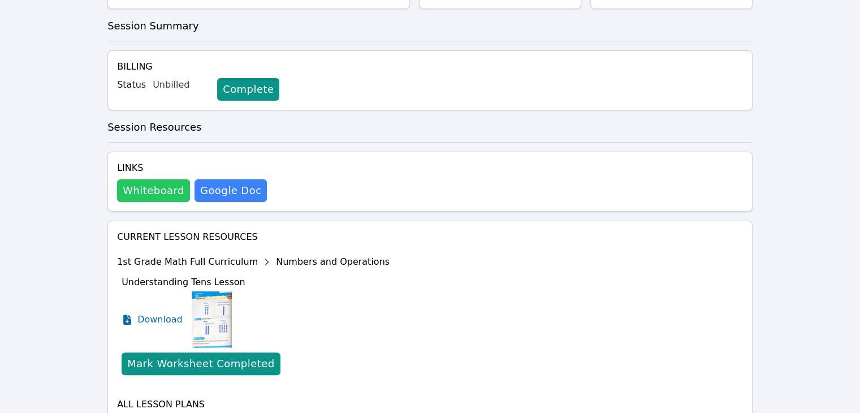
click at [140, 179] on button "Whiteboard" at bounding box center [153, 190] width 73 height 23
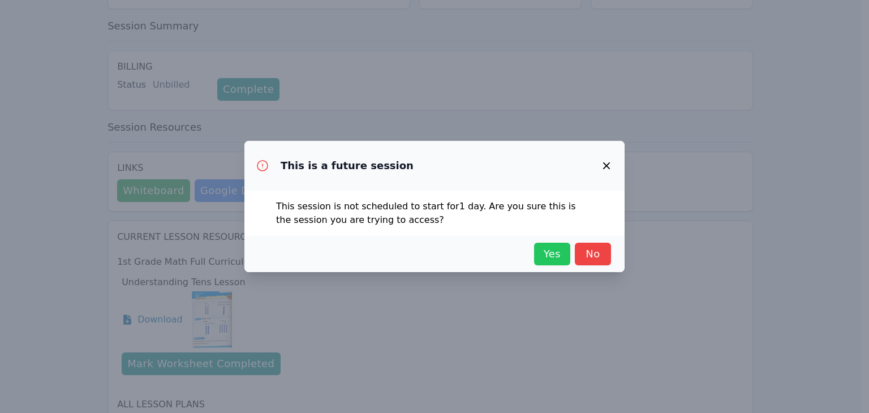
click at [536, 249] on button "Yes" at bounding box center [552, 254] width 36 height 23
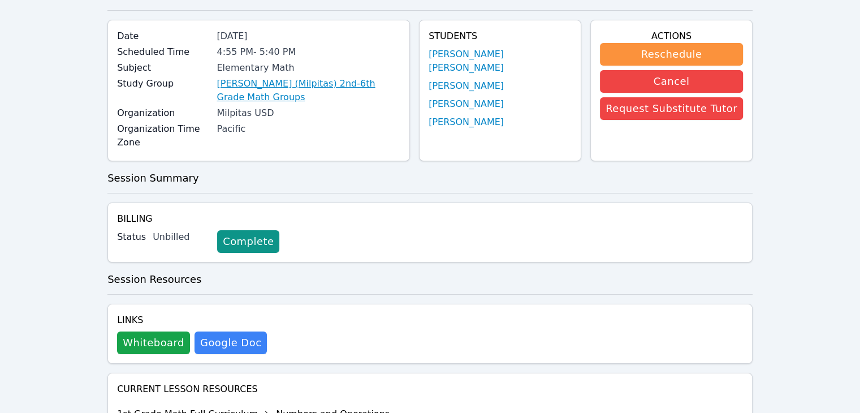
scroll to position [0, 0]
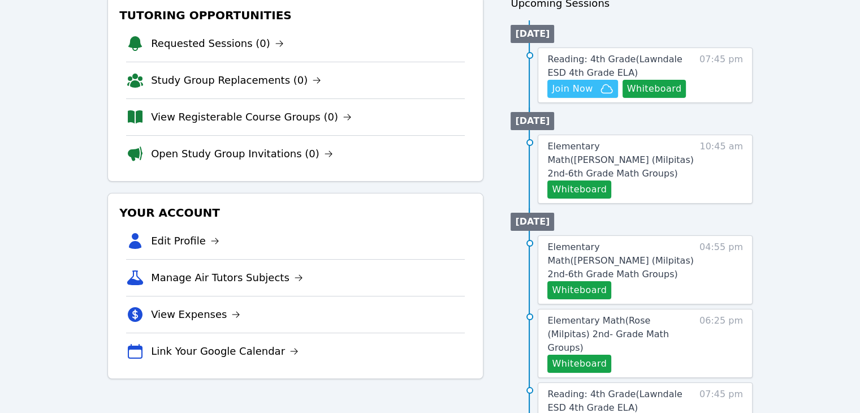
scroll to position [113, 0]
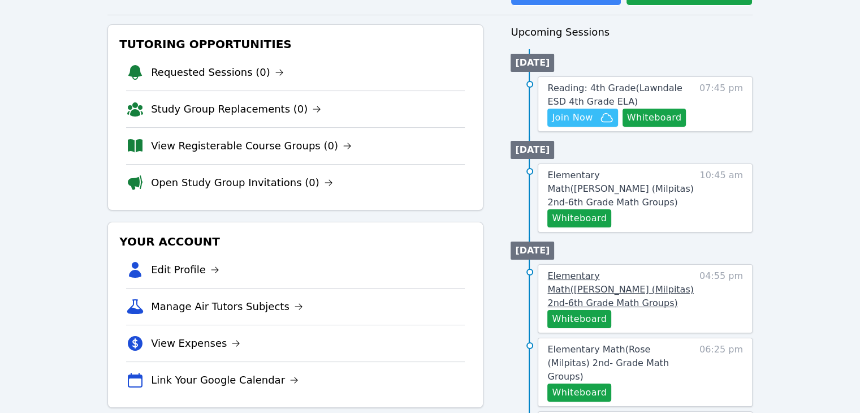
click at [608, 270] on span "Elementary Math ( Spangler (Milpitas) 2nd-6th Grade Math Groups )" at bounding box center [621, 289] width 146 height 38
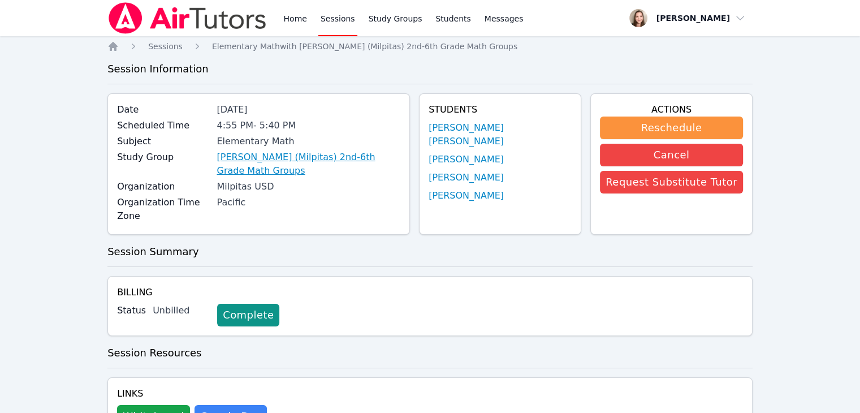
click at [281, 158] on link "Spangler (Milpitas) 2nd-6th Grade Math Groups" at bounding box center [309, 163] width 184 height 27
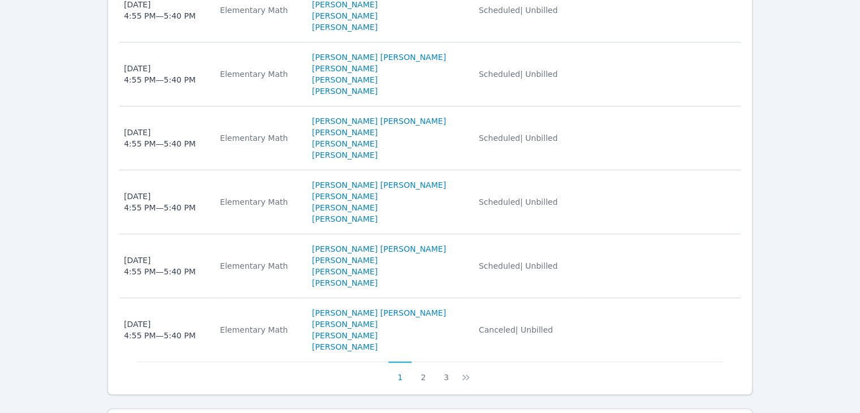
scroll to position [823, 0]
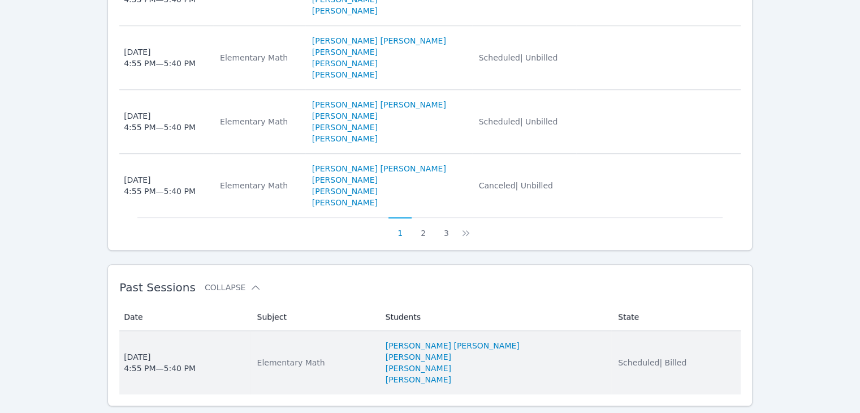
click at [169, 351] on div "Tue Oct 7, 2025 4:55 PM — 5:40 PM" at bounding box center [160, 362] width 72 height 23
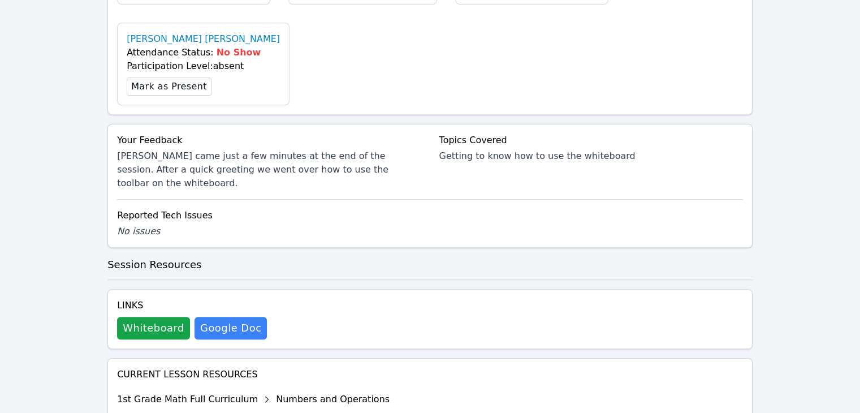
scroll to position [520, 0]
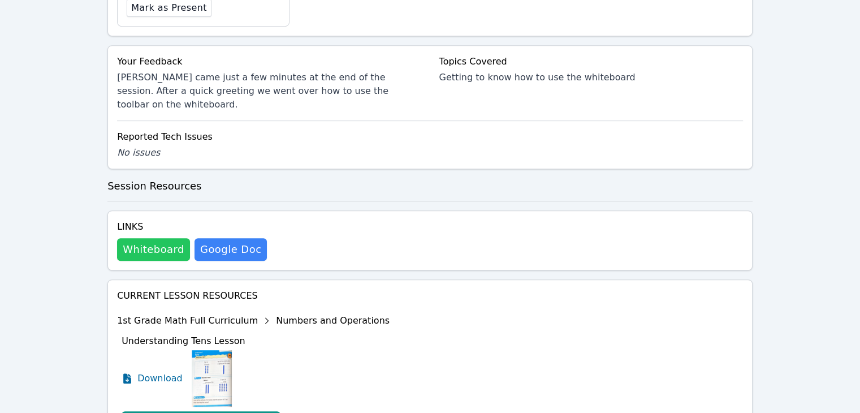
click at [144, 238] on button "Whiteboard" at bounding box center [153, 249] width 73 height 23
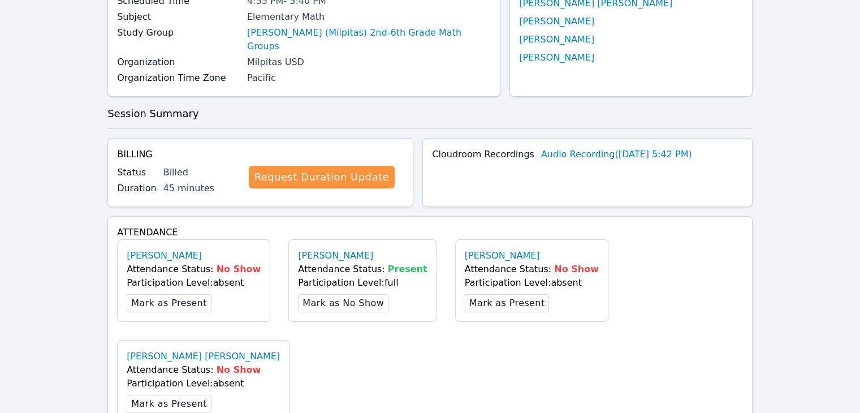
scroll to position [0, 0]
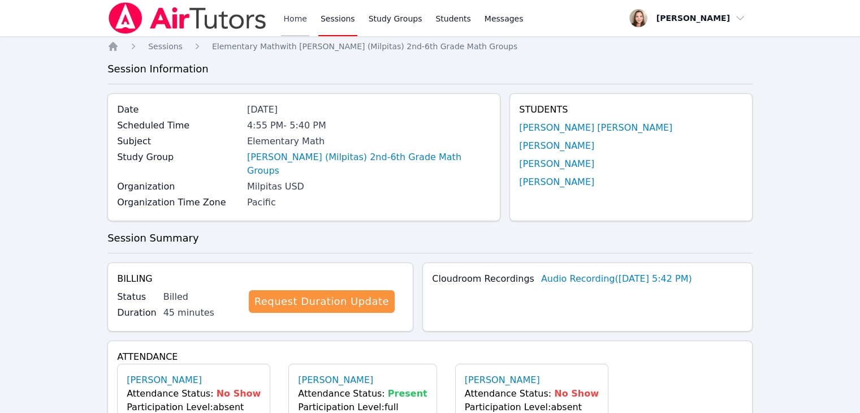
click at [285, 20] on link "Home" at bounding box center [295, 18] width 28 height 36
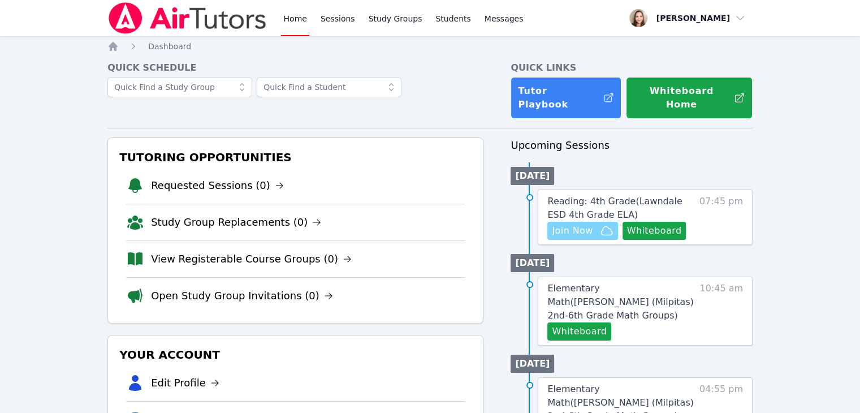
click at [570, 224] on span "Join Now" at bounding box center [572, 231] width 41 height 14
click at [610, 196] on span "Reading: 4th Grade ( Lawndale ESD 4th Grade ELA )" at bounding box center [615, 208] width 135 height 24
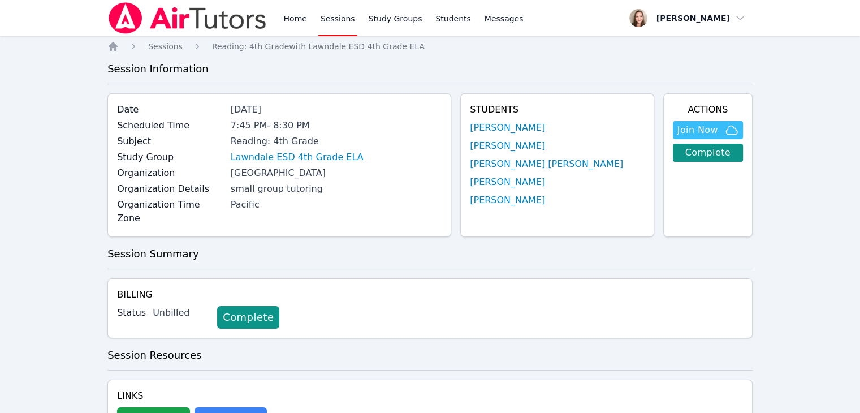
click at [308, 20] on div "Home Sessions Study Groups Students Messages" at bounding box center [403, 18] width 244 height 36
click at [298, 23] on link "Home" at bounding box center [295, 18] width 28 height 36
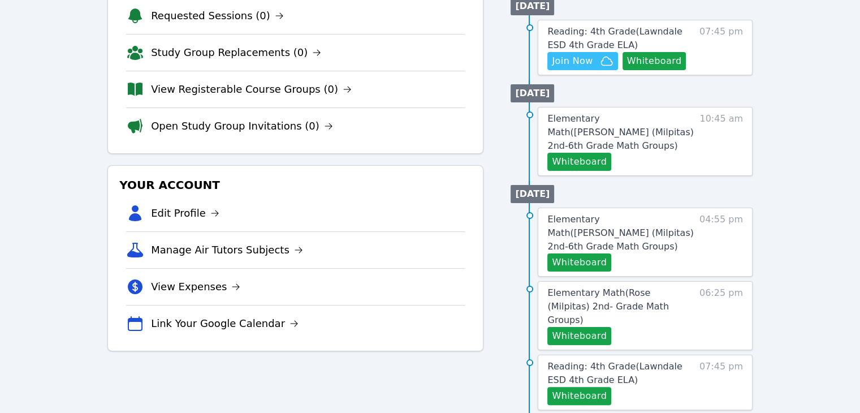
scroll to position [113, 0]
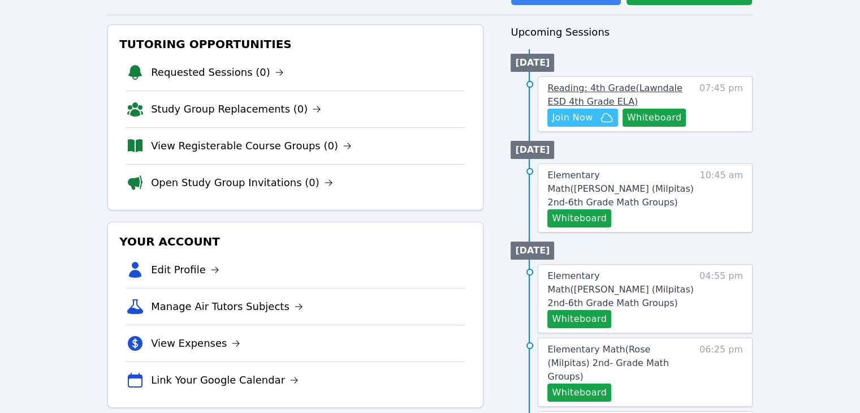
click at [608, 83] on span "Reading: 4th Grade ( Lawndale ESD 4th Grade ELA )" at bounding box center [615, 95] width 135 height 24
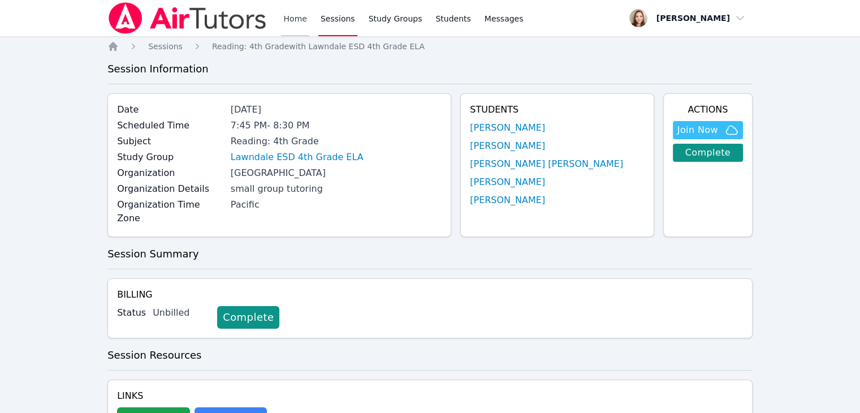
click at [305, 14] on link "Home" at bounding box center [295, 18] width 28 height 36
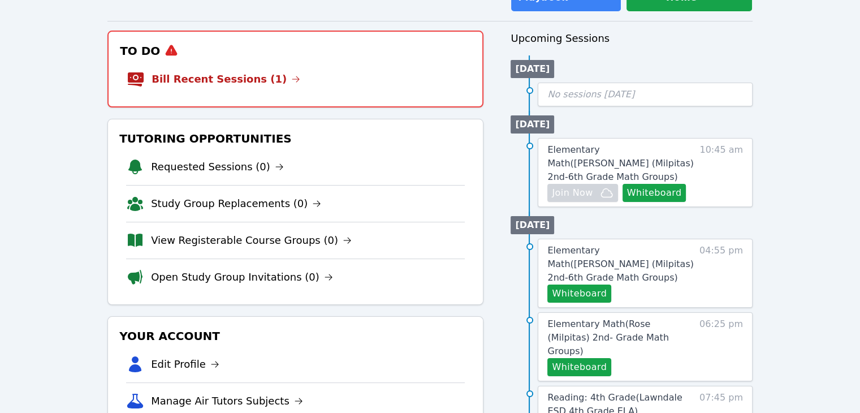
scroll to position [101, 0]
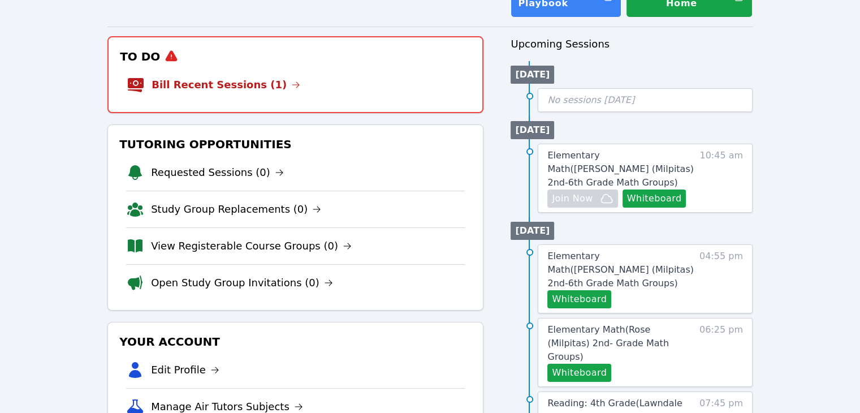
click at [403, 240] on li "View Registerable Course Groups (0)" at bounding box center [295, 245] width 339 height 37
click at [237, 77] on link "Bill Recent Sessions (1)" at bounding box center [226, 85] width 149 height 16
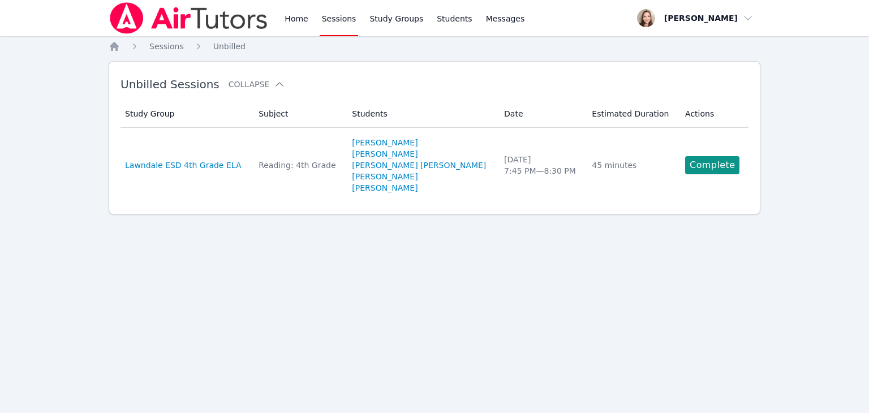
click at [702, 165] on link "Complete" at bounding box center [712, 165] width 54 height 18
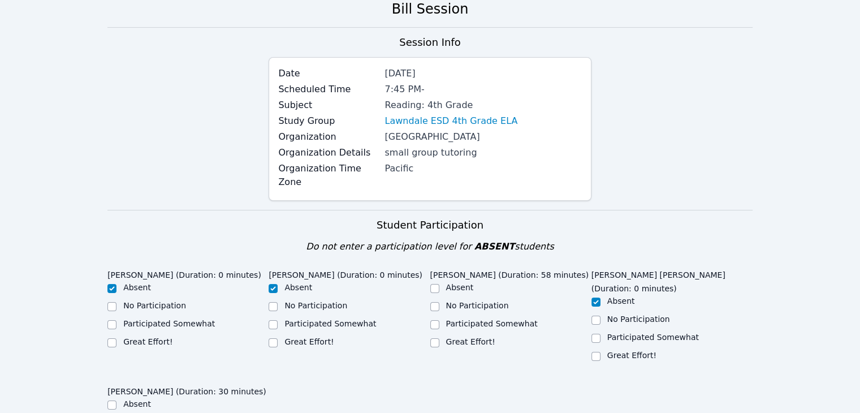
scroll to position [226, 0]
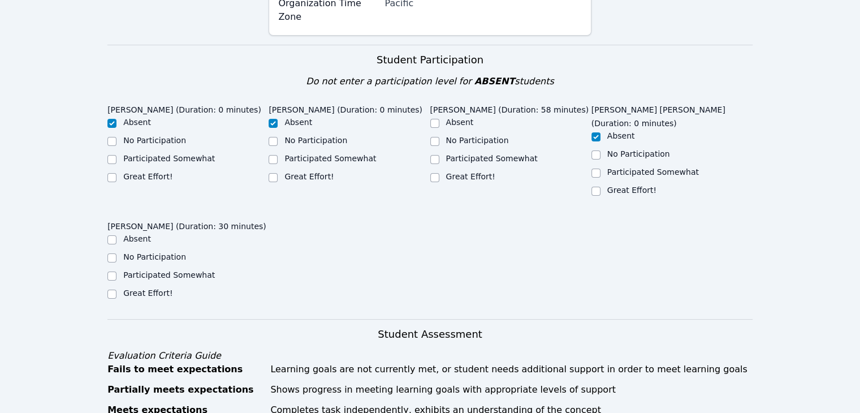
click at [444, 178] on div "Great Effort!" at bounding box center [510, 178] width 161 height 14
click at [437, 179] on input "Great Effort!" at bounding box center [434, 177] width 9 height 9
checkbox input "true"
click at [117, 287] on div "Great Effort!" at bounding box center [187, 294] width 161 height 14
click at [115, 290] on input "Great Effort!" at bounding box center [111, 294] width 9 height 9
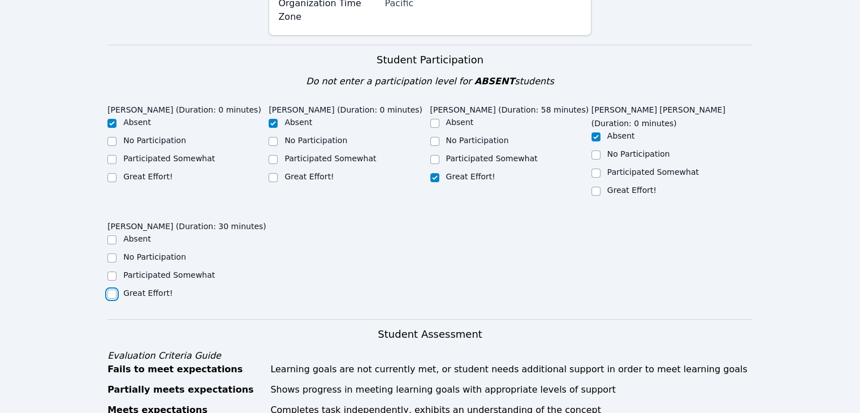
checkbox input "true"
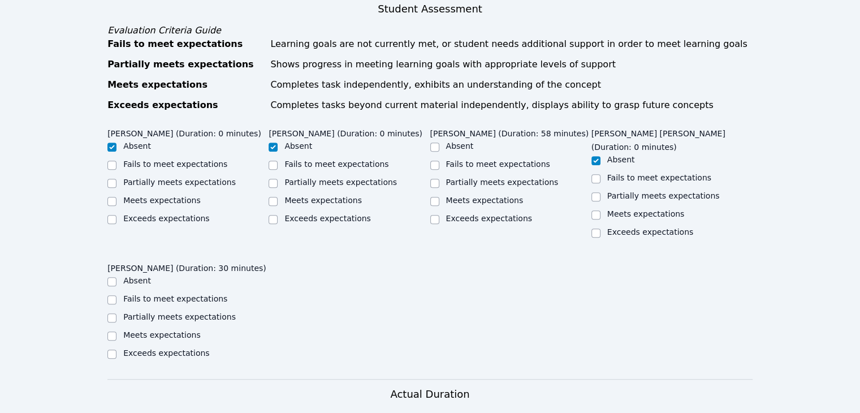
scroll to position [566, 0]
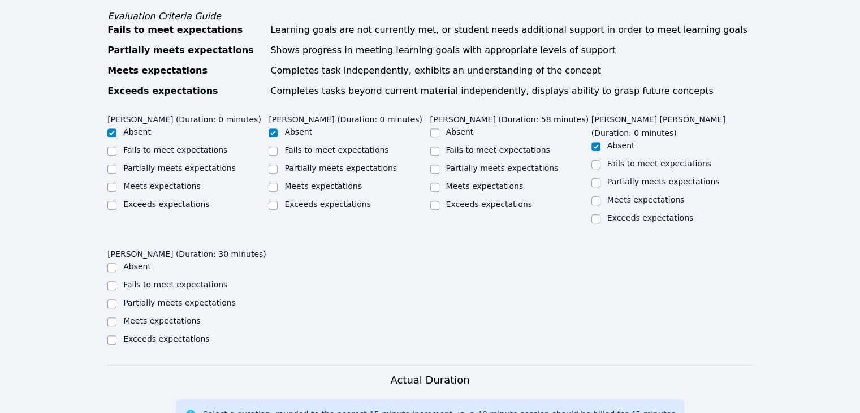
click at [460, 188] on label "Meets expectations" at bounding box center [485, 186] width 78 height 9
click at [440, 188] on input "Meets expectations" at bounding box center [434, 187] width 9 height 9
checkbox input "true"
click at [114, 317] on input "Meets expectations" at bounding box center [111, 321] width 9 height 9
checkbox input "true"
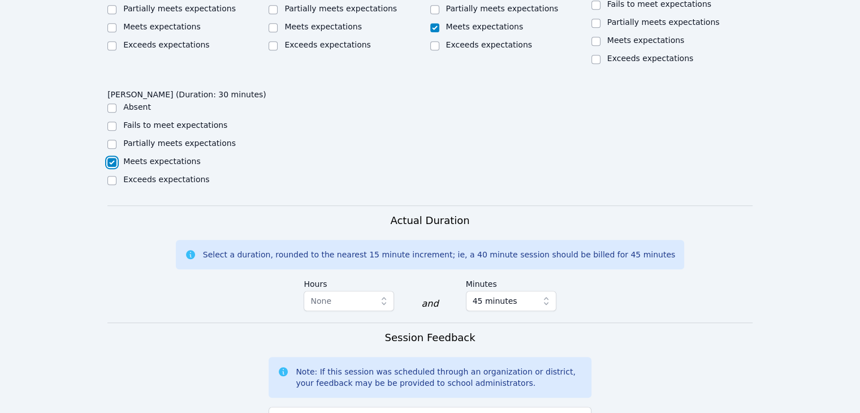
scroll to position [1002, 0]
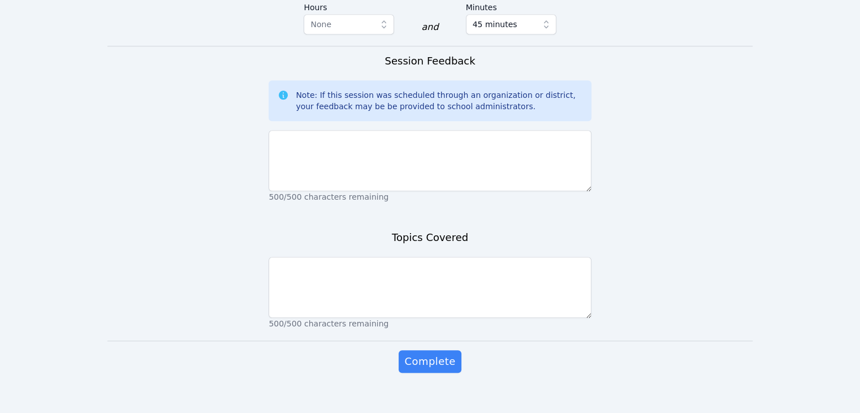
drag, startPoint x: 394, startPoint y: 185, endPoint x: 394, endPoint y: 196, distance: 11.3
click at [394, 196] on div "Session Feedback Note: If this session was scheduled through an organization or…" at bounding box center [430, 133] width 322 height 161
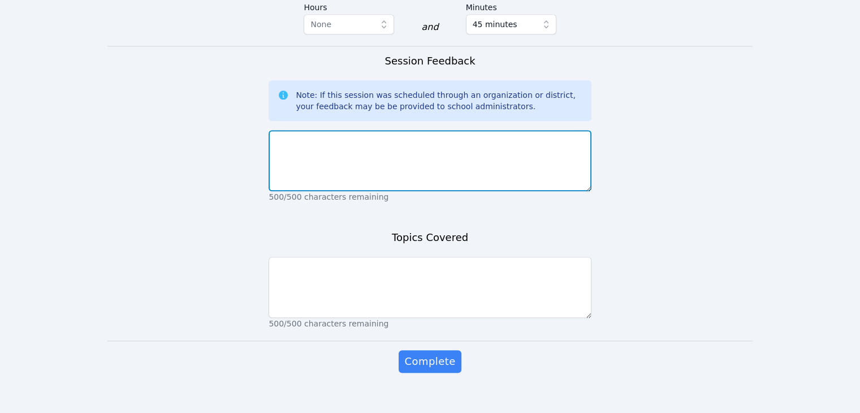
click at [308, 135] on textarea at bounding box center [430, 160] width 322 height 61
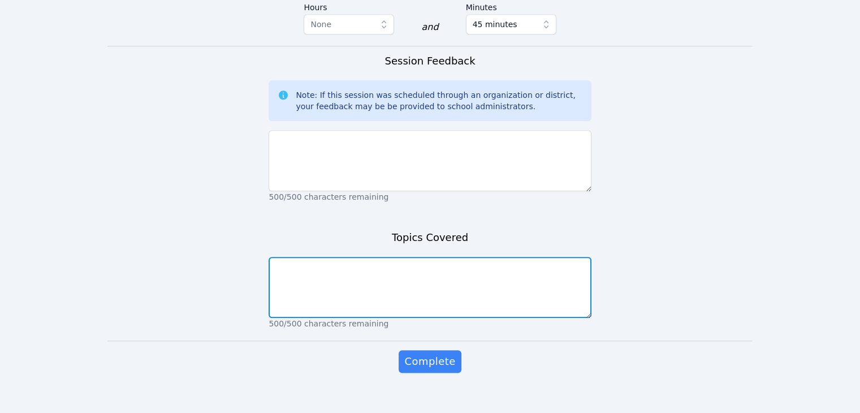
click at [398, 281] on textarea at bounding box center [430, 287] width 322 height 61
click at [352, 257] on textarea "Getting to know you Genre Mystery, Identifying characters" at bounding box center [430, 287] width 322 height 61
click at [274, 257] on textarea "Getting to know you Genre Mystery, Identifying characters" at bounding box center [430, 287] width 322 height 61
type textarea "Survey Getting to know you Genre Mystery, Identifying characters"
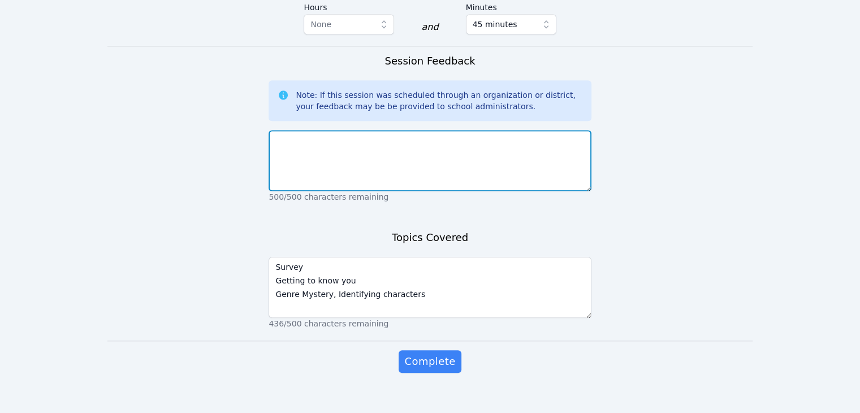
click at [358, 152] on textarea at bounding box center [430, 160] width 322 height 61
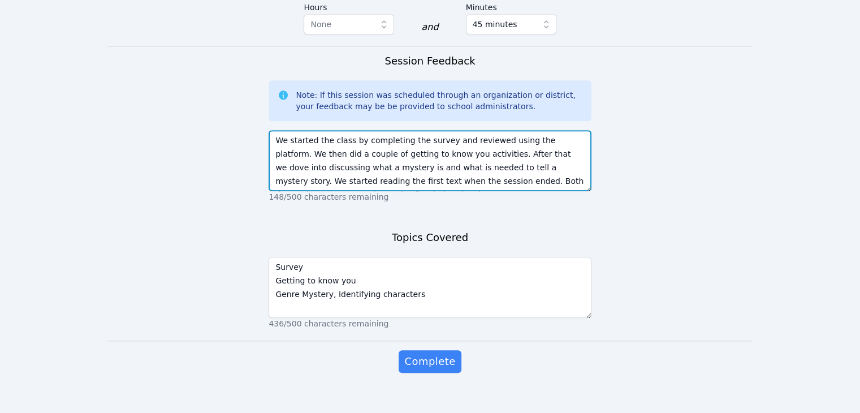
type textarea "We started the class by completing the survey and reviewed using the platform. …"
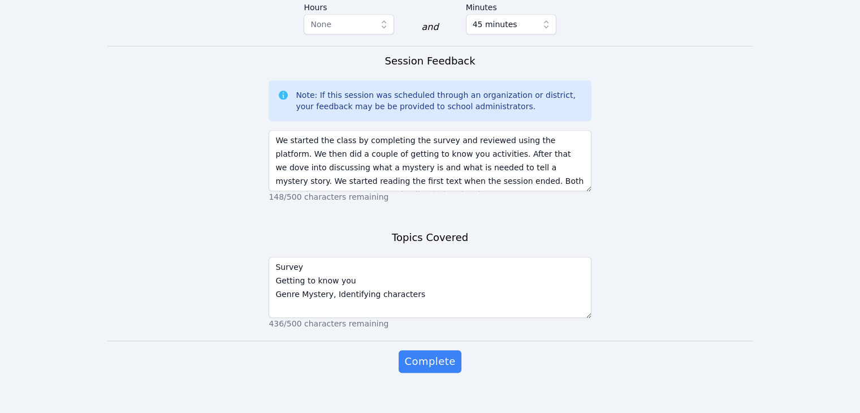
click at [416, 360] on div "Complete" at bounding box center [430, 372] width 322 height 45
click at [423, 354] on span "Complete" at bounding box center [429, 362] width 51 height 16
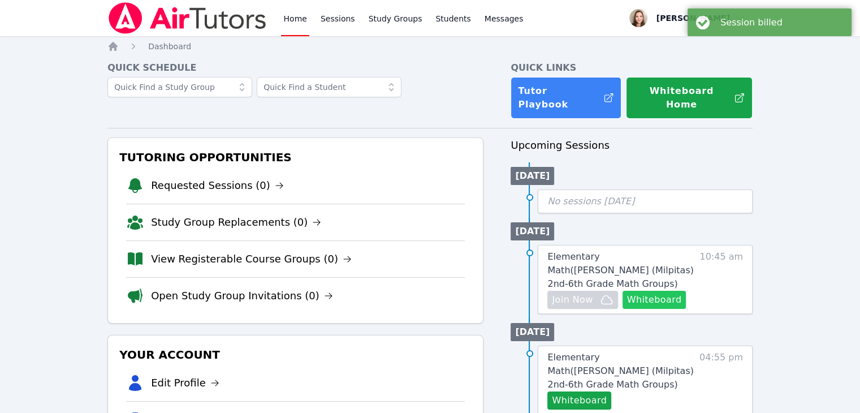
click at [674, 291] on button "Whiteboard" at bounding box center [655, 300] width 64 height 18
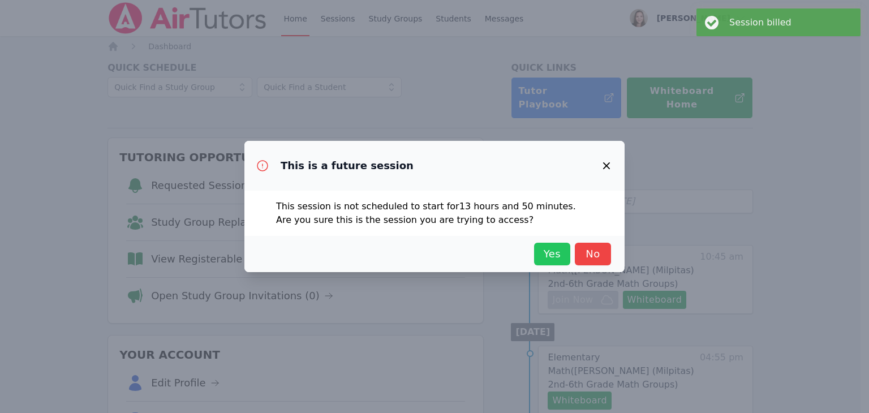
click at [550, 250] on span "Yes" at bounding box center [552, 254] width 25 height 16
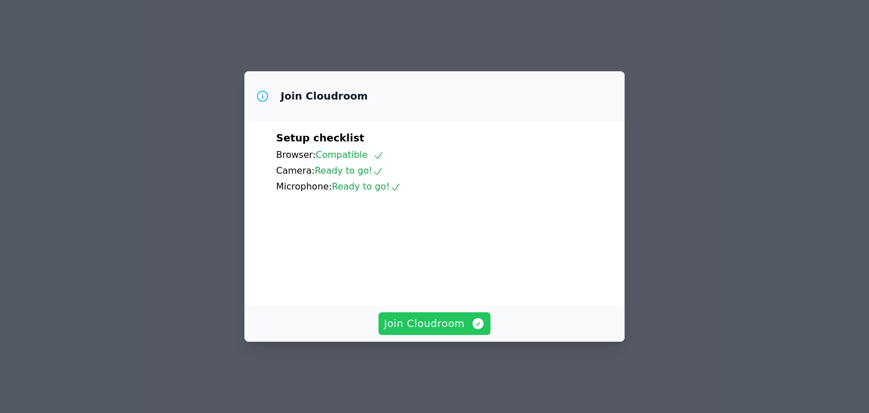
click at [447, 331] on span "Join Cloudroom" at bounding box center [434, 324] width 101 height 16
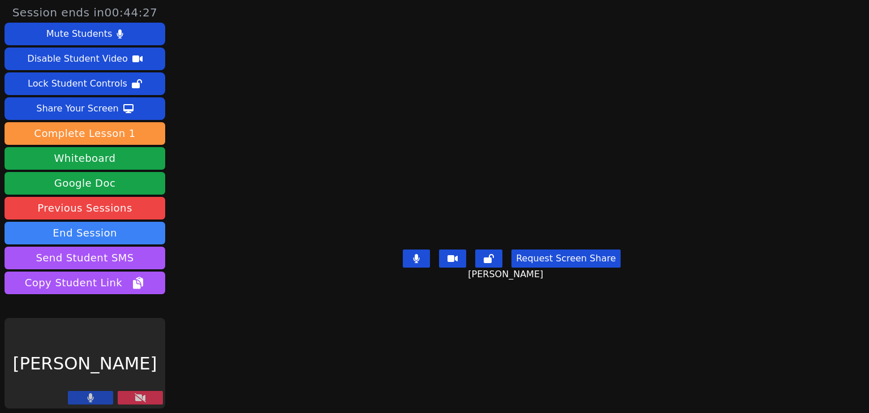
click at [152, 397] on button at bounding box center [140, 398] width 45 height 14
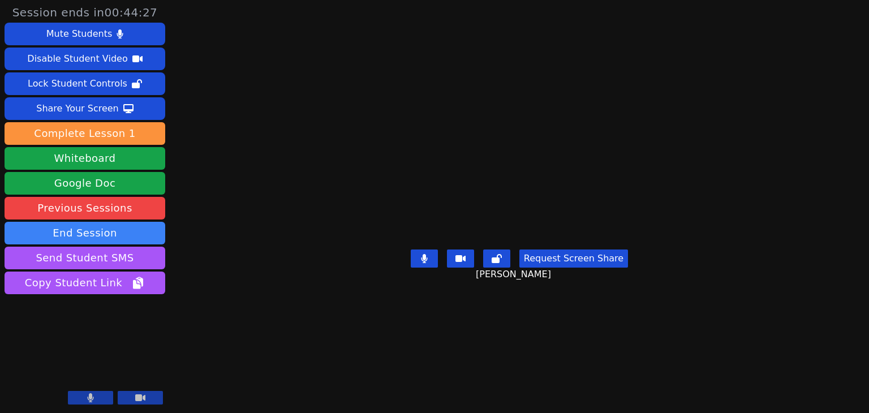
click at [90, 399] on icon at bounding box center [91, 397] width 6 height 9
click at [140, 402] on icon at bounding box center [140, 397] width 10 height 9
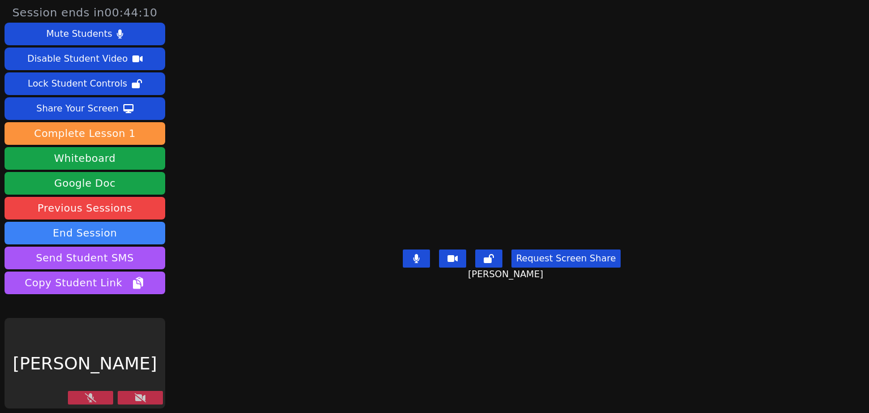
click at [145, 399] on icon at bounding box center [140, 397] width 11 height 9
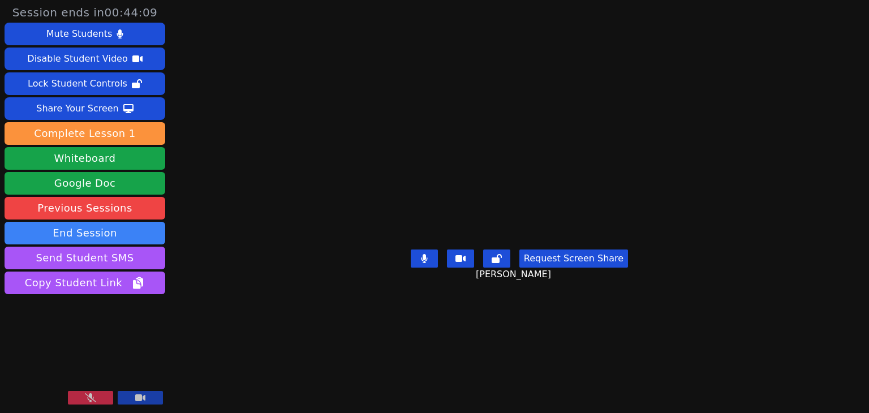
click at [94, 395] on icon at bounding box center [90, 397] width 11 height 9
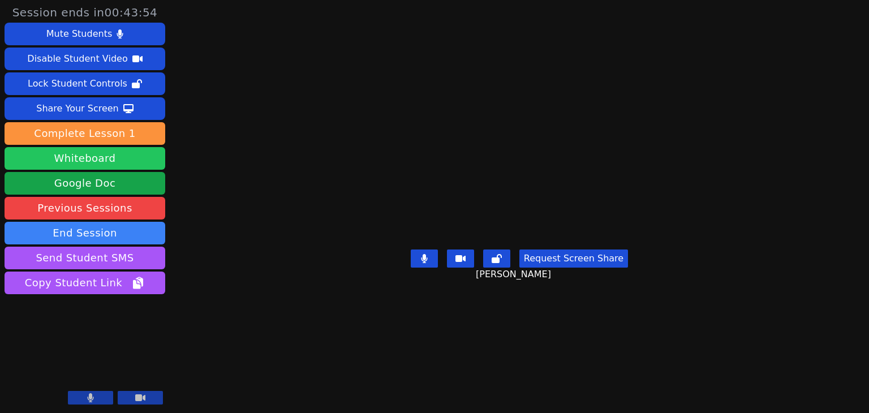
click at [115, 157] on button "Whiteboard" at bounding box center [85, 158] width 161 height 23
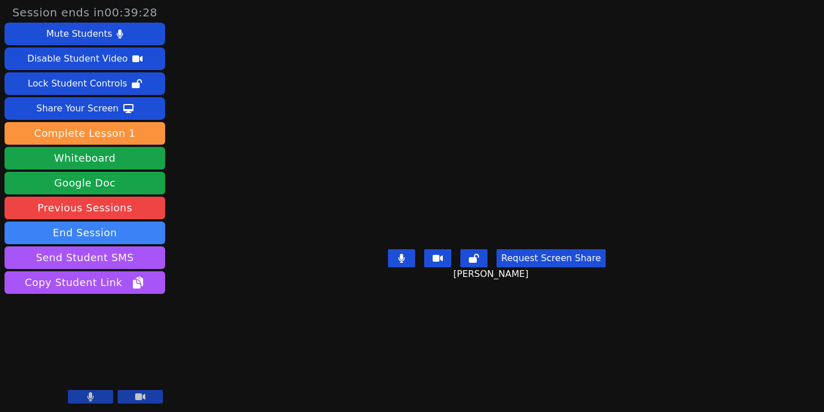
click at [85, 400] on button at bounding box center [90, 397] width 45 height 14
click at [88, 394] on icon at bounding box center [90, 397] width 11 height 9
click at [84, 394] on button at bounding box center [90, 397] width 45 height 14
click at [134, 386] on video at bounding box center [85, 362] width 161 height 91
click at [83, 390] on video at bounding box center [85, 362] width 161 height 91
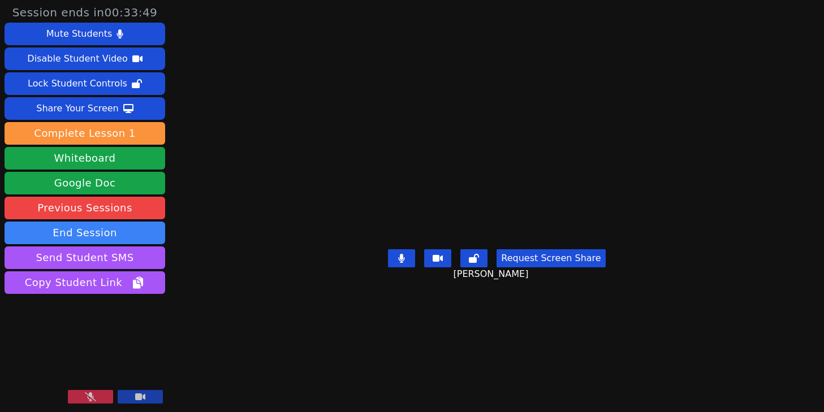
click at [83, 395] on button at bounding box center [90, 397] width 45 height 14
click at [93, 397] on icon at bounding box center [90, 397] width 7 height 9
click at [93, 395] on icon at bounding box center [90, 397] width 11 height 9
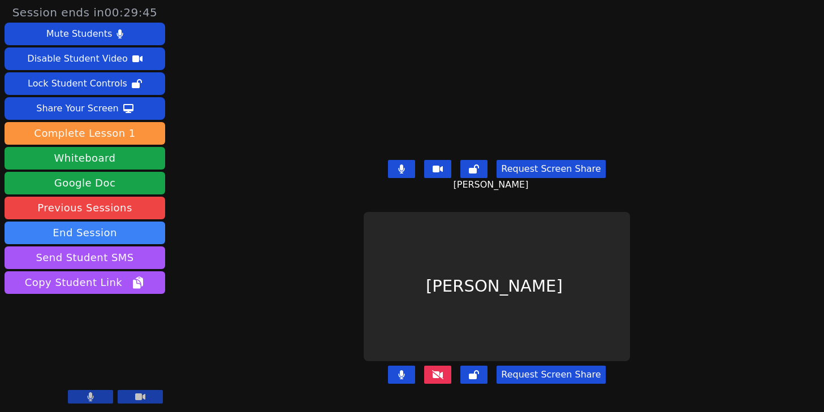
click at [399, 166] on button at bounding box center [401, 169] width 27 height 18
click at [106, 394] on button at bounding box center [90, 397] width 45 height 14
click at [106, 395] on button at bounding box center [90, 397] width 45 height 14
click at [403, 165] on icon at bounding box center [401, 169] width 11 height 9
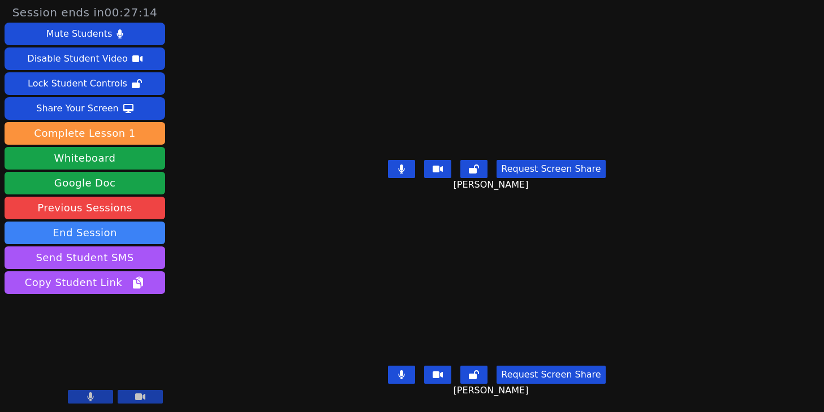
click at [399, 169] on button at bounding box center [401, 169] width 27 height 18
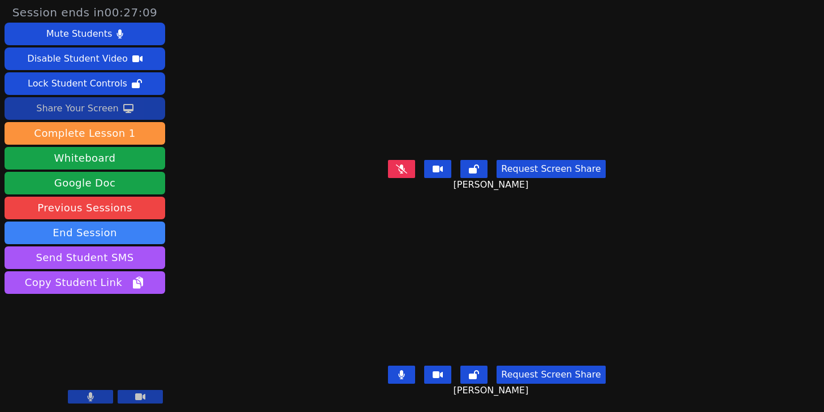
click at [97, 105] on div "Share Your Screen" at bounding box center [77, 109] width 83 height 18
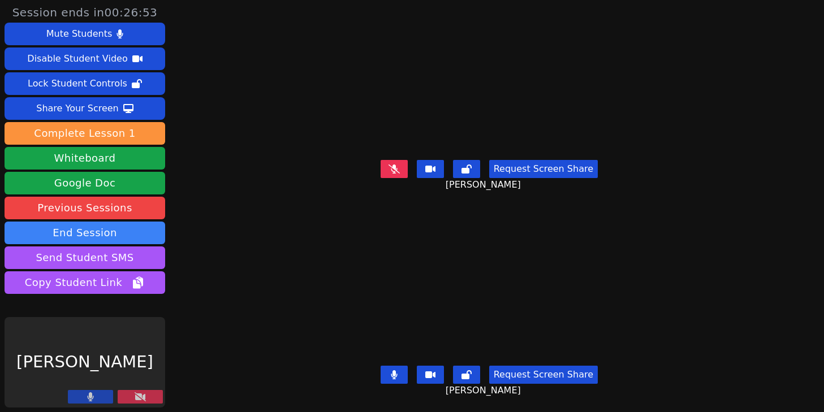
click at [152, 401] on button at bounding box center [140, 397] width 45 height 14
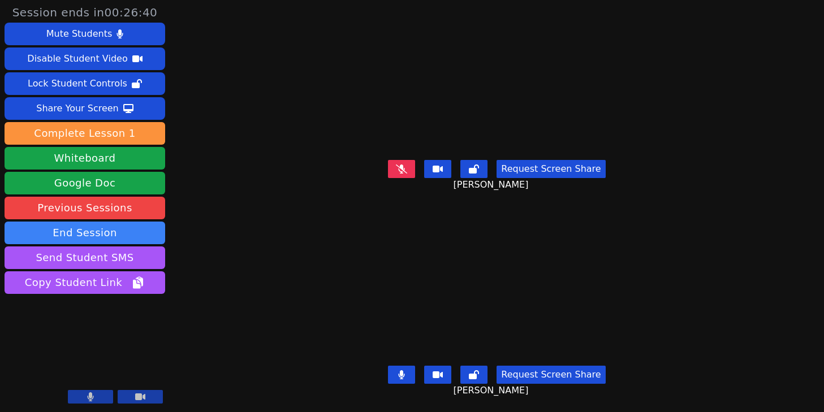
click at [400, 156] on div "Request Screen Share [PERSON_NAME]" at bounding box center [497, 178] width 363 height 45
click at [399, 160] on button at bounding box center [401, 169] width 27 height 18
click at [401, 160] on button at bounding box center [401, 169] width 27 height 18
click at [394, 367] on button at bounding box center [401, 375] width 27 height 18
click at [88, 394] on icon at bounding box center [90, 397] width 7 height 9
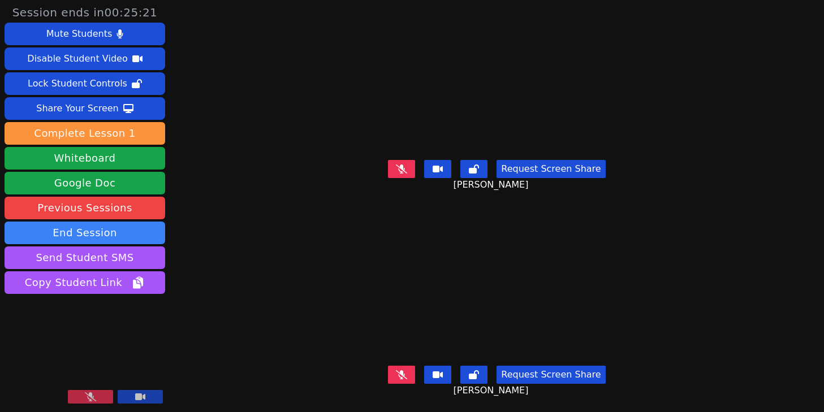
click at [92, 394] on icon at bounding box center [90, 397] width 11 height 9
click at [401, 371] on icon at bounding box center [401, 375] width 11 height 9
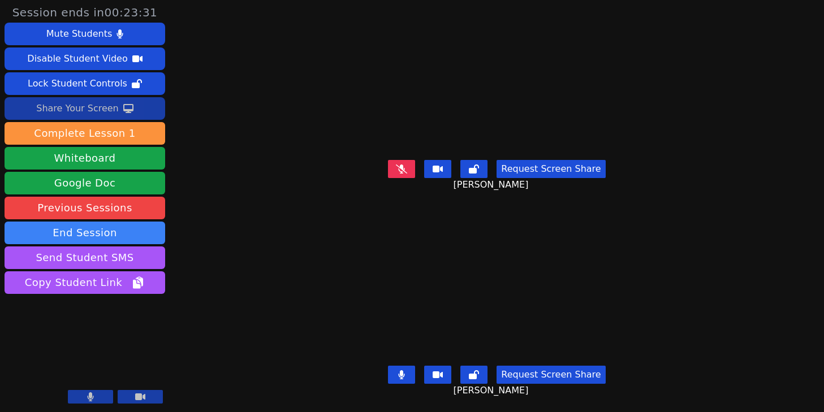
click at [74, 108] on div "Share Your Screen" at bounding box center [77, 109] width 83 height 18
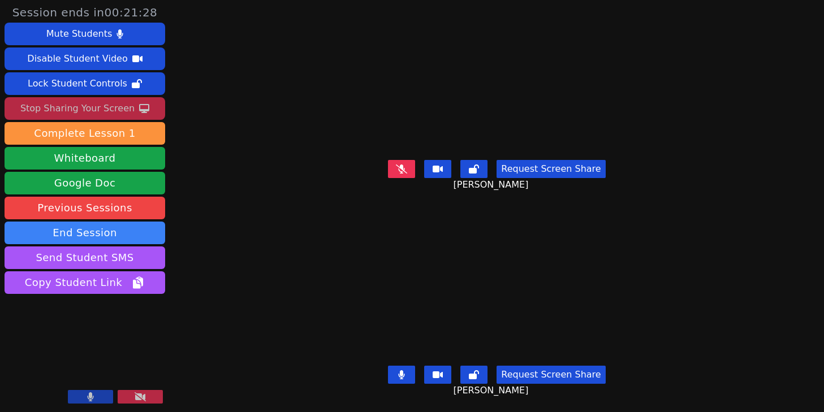
click at [74, 109] on div "Stop Sharing Your Screen" at bounding box center [77, 109] width 114 height 18
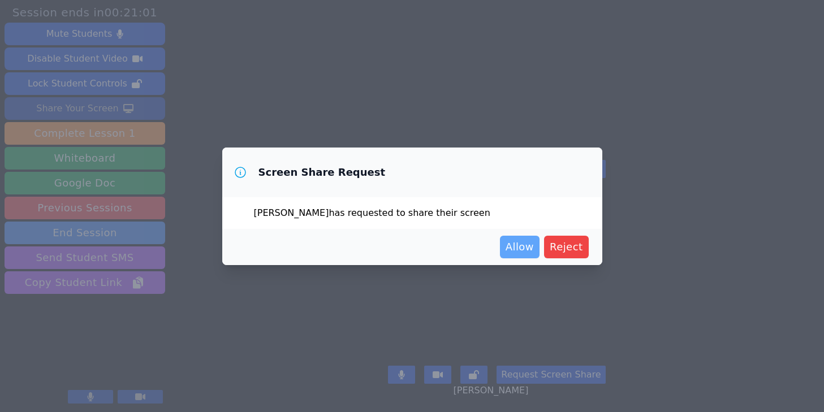
click at [534, 247] on span "Allow" at bounding box center [520, 247] width 28 height 16
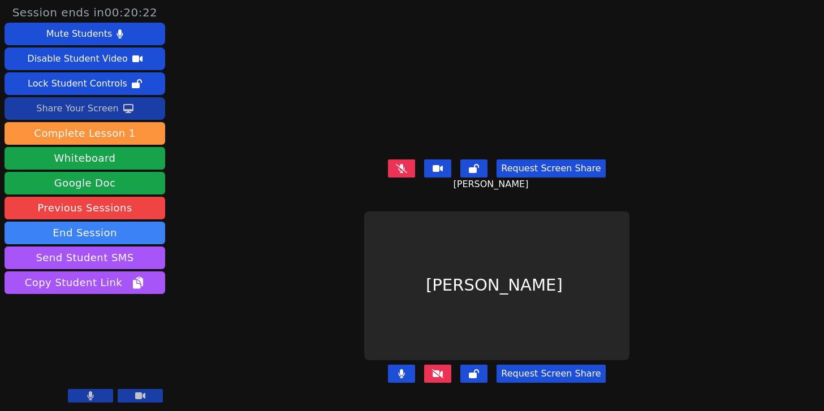
click at [123, 113] on icon at bounding box center [128, 108] width 10 height 9
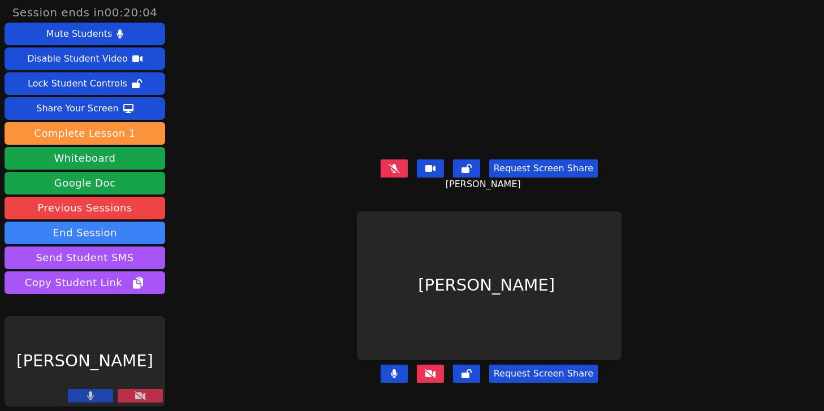
click at [147, 390] on button at bounding box center [140, 396] width 45 height 14
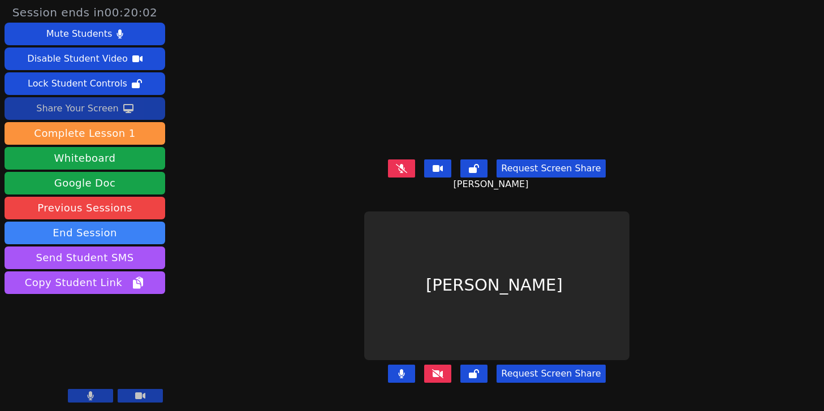
click at [124, 109] on icon at bounding box center [128, 108] width 10 height 9
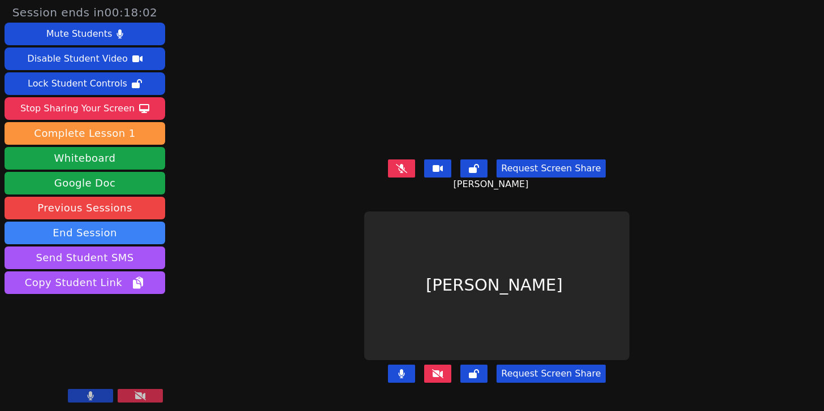
click at [447, 365] on button at bounding box center [437, 374] width 27 height 18
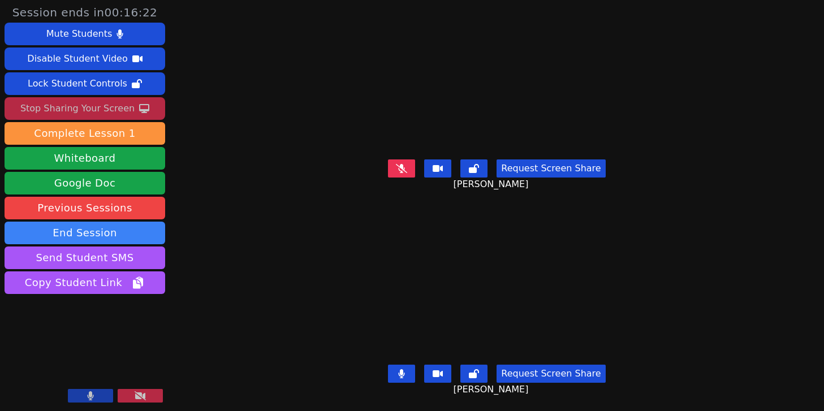
click at [85, 106] on div "Stop Sharing Your Screen" at bounding box center [77, 109] width 114 height 18
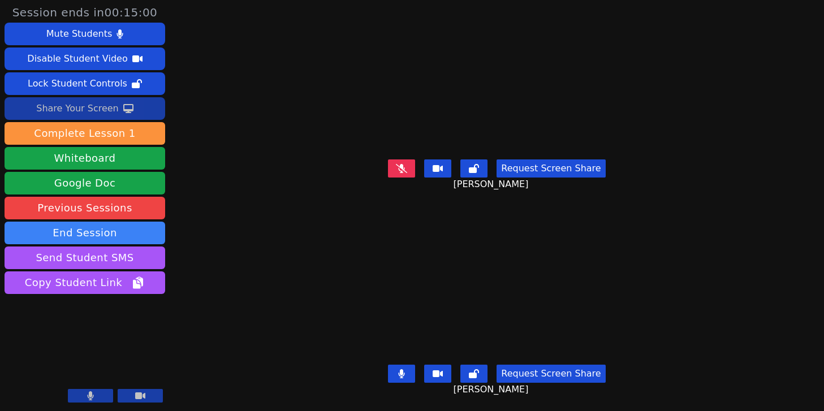
drag, startPoint x: 412, startPoint y: 161, endPoint x: 406, endPoint y: 165, distance: 7.7
click at [411, 161] on button at bounding box center [401, 169] width 27 height 18
click at [401, 369] on icon at bounding box center [401, 373] width 7 height 9
click at [411, 166] on button at bounding box center [401, 169] width 27 height 18
click at [405, 163] on icon at bounding box center [401, 167] width 11 height 9
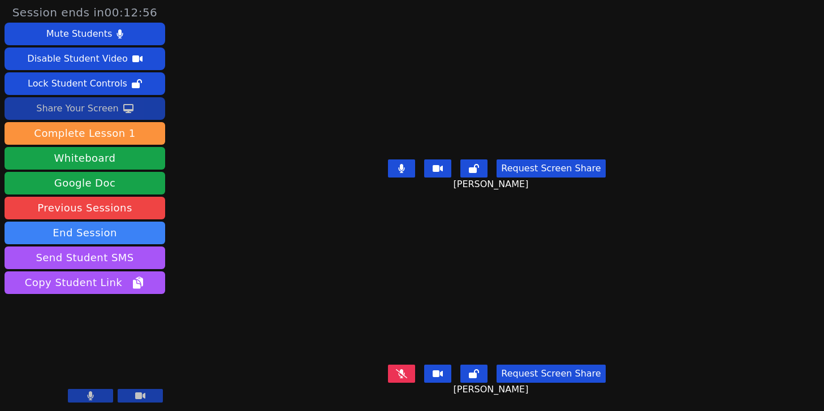
click at [412, 160] on button at bounding box center [401, 169] width 27 height 18
click at [403, 365] on button at bounding box center [401, 374] width 27 height 18
click at [397, 365] on button at bounding box center [401, 374] width 27 height 18
click at [404, 165] on icon at bounding box center [401, 167] width 11 height 9
click at [398, 167] on button at bounding box center [401, 169] width 27 height 18
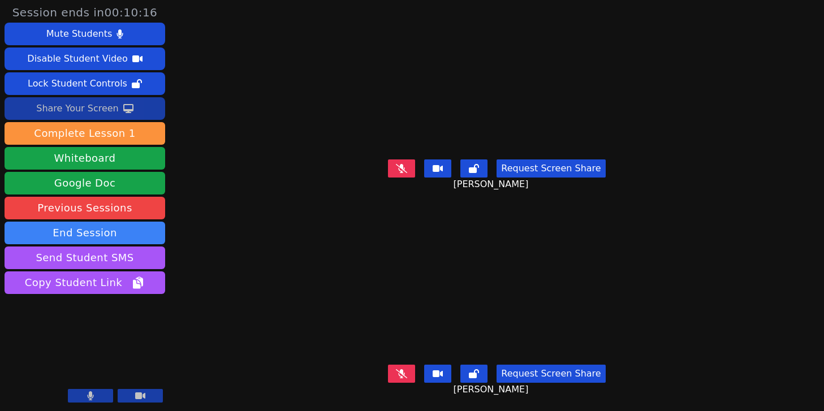
click at [402, 369] on icon at bounding box center [401, 373] width 11 height 9
click at [410, 167] on button at bounding box center [401, 169] width 27 height 18
click at [83, 394] on button at bounding box center [90, 396] width 45 height 14
click at [410, 165] on button at bounding box center [401, 169] width 27 height 18
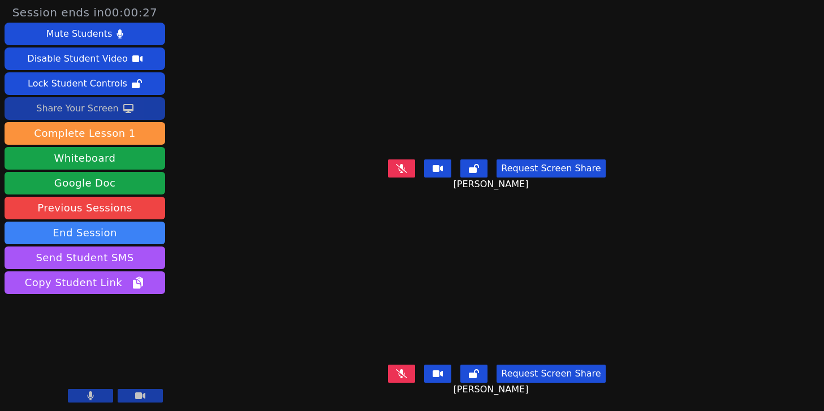
click at [404, 372] on button at bounding box center [401, 374] width 27 height 18
